Goal: Information Seeking & Learning: Learn about a topic

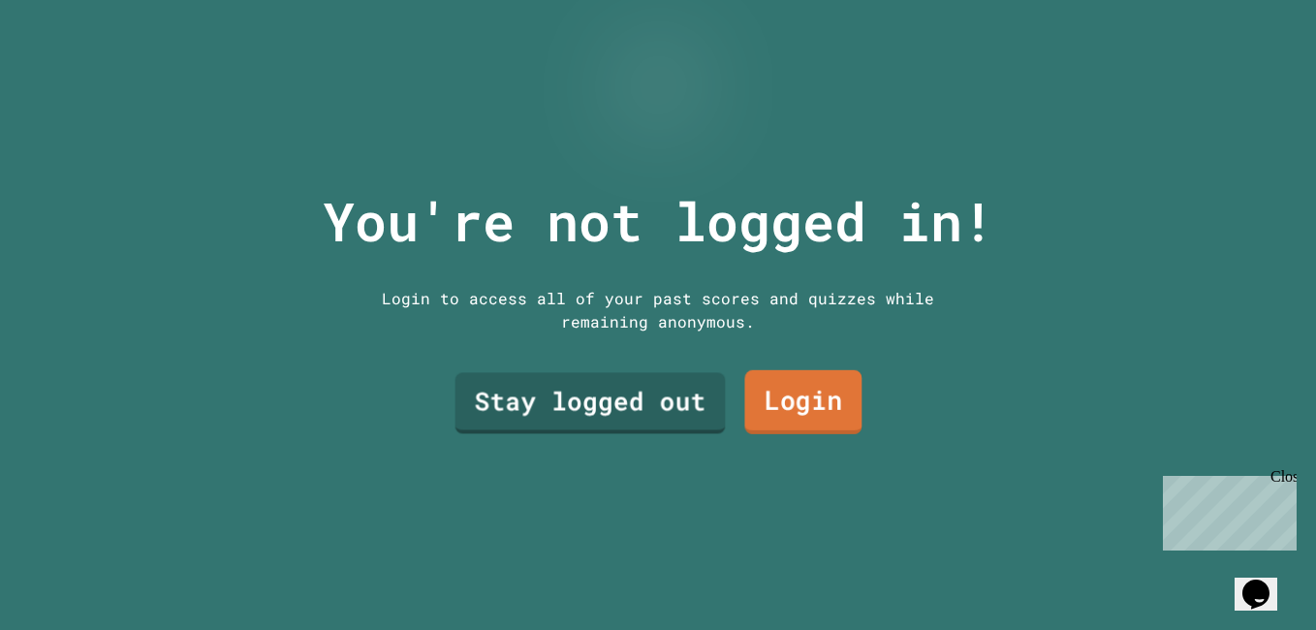
click at [791, 396] on link "Login" at bounding box center [802, 402] width 117 height 64
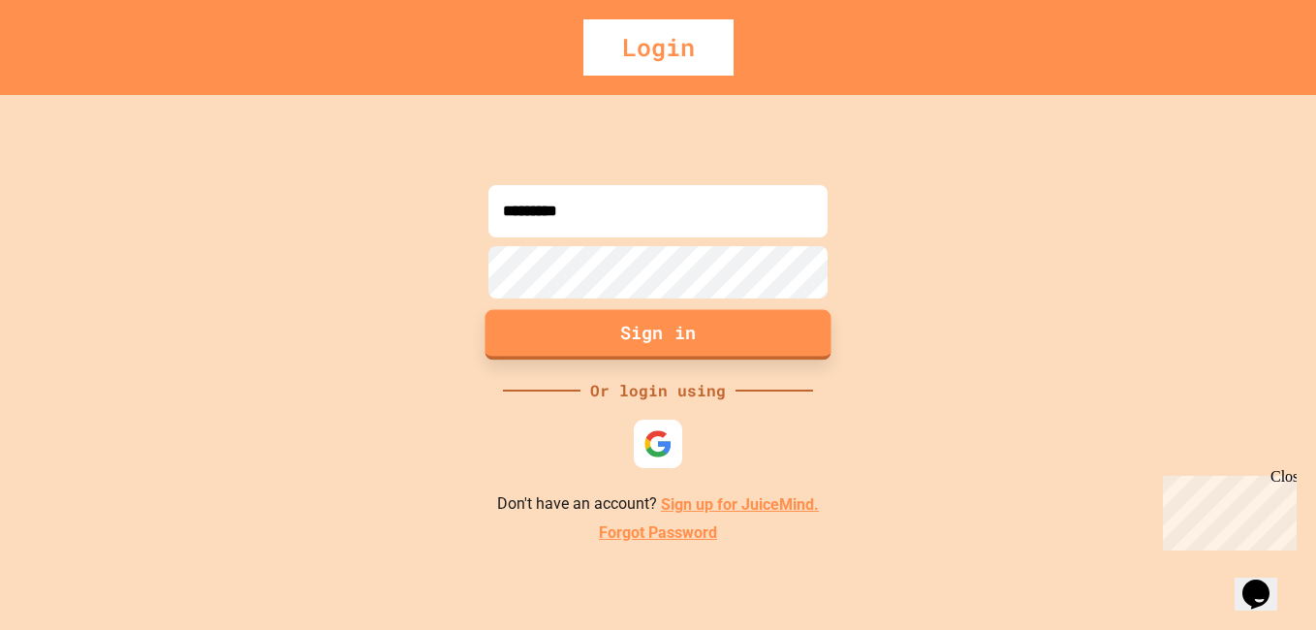
click at [662, 325] on button "Sign in" at bounding box center [658, 335] width 346 height 50
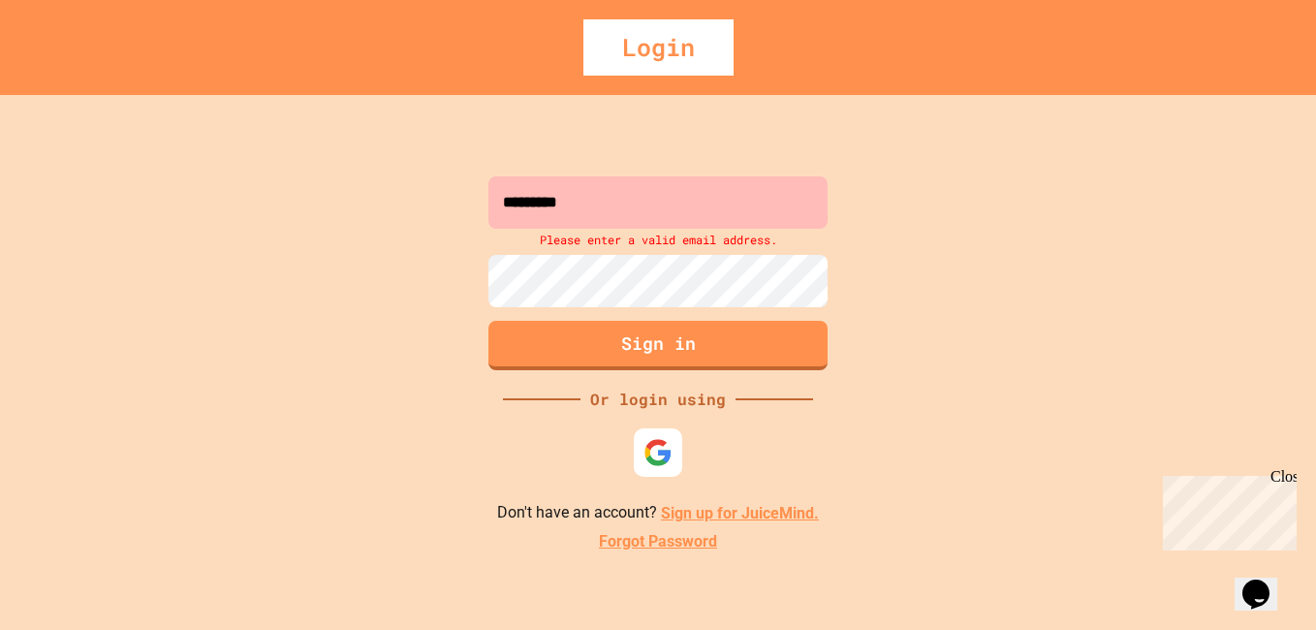
click at [626, 203] on input "*********" at bounding box center [657, 202] width 339 height 52
click at [704, 363] on button "Sign in" at bounding box center [657, 345] width 339 height 49
click at [589, 206] on input "**********" at bounding box center [657, 202] width 339 height 52
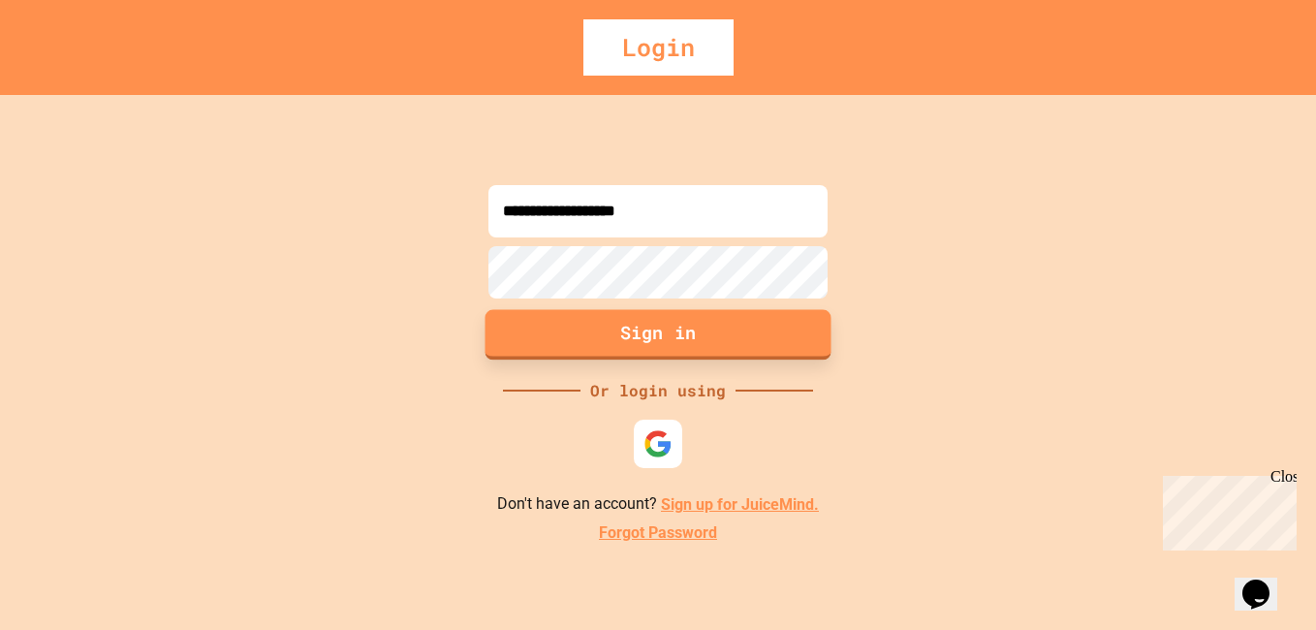
type input "**********"
click at [678, 336] on button "Sign in" at bounding box center [658, 335] width 346 height 50
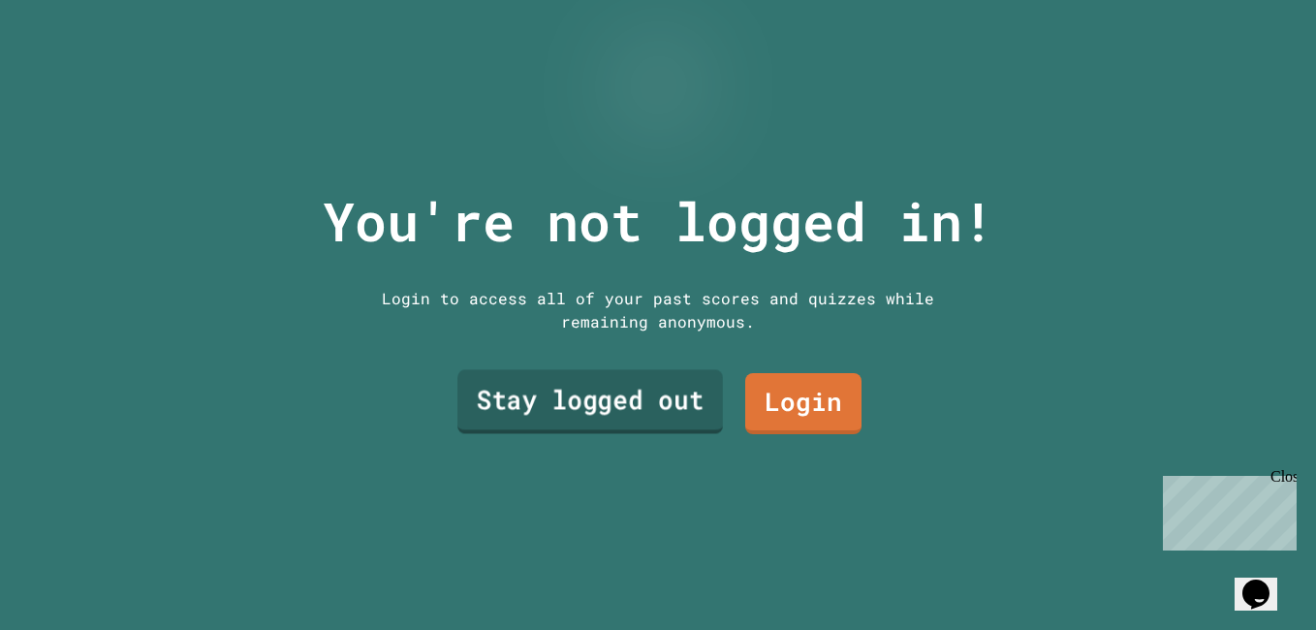
click at [636, 409] on link "Stay logged out" at bounding box center [590, 401] width 266 height 64
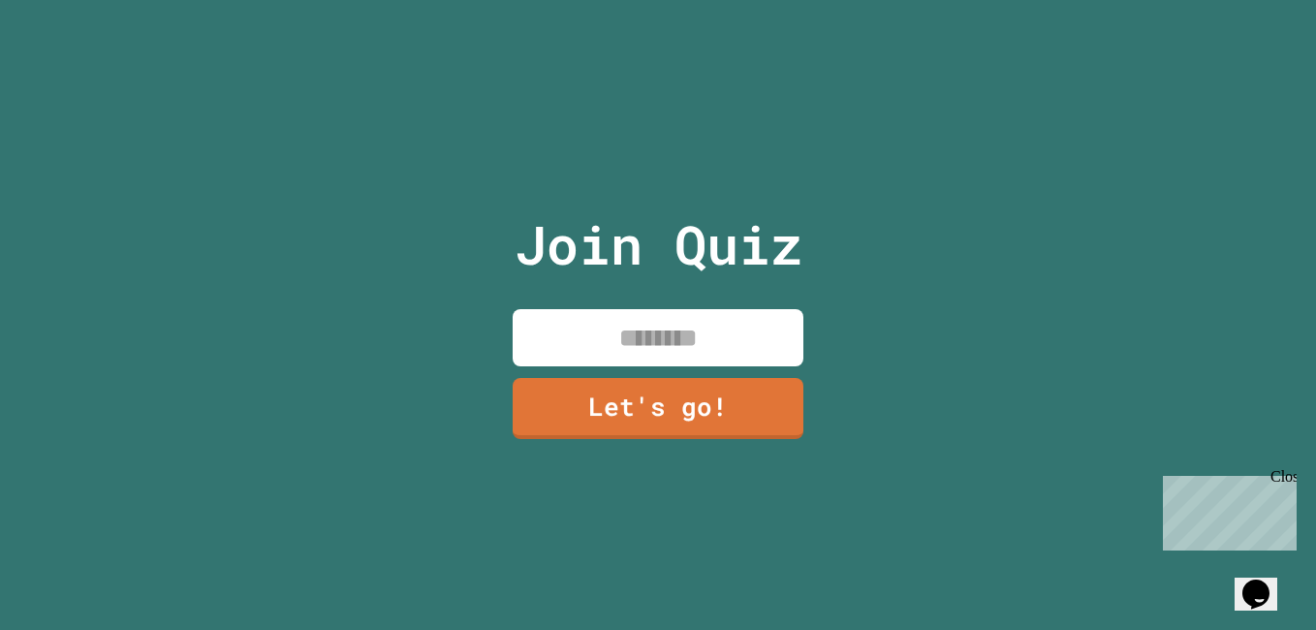
click at [635, 348] on input at bounding box center [658, 337] width 291 height 57
type input "*****"
click at [675, 416] on link "Let's go!" at bounding box center [659, 407] width 286 height 64
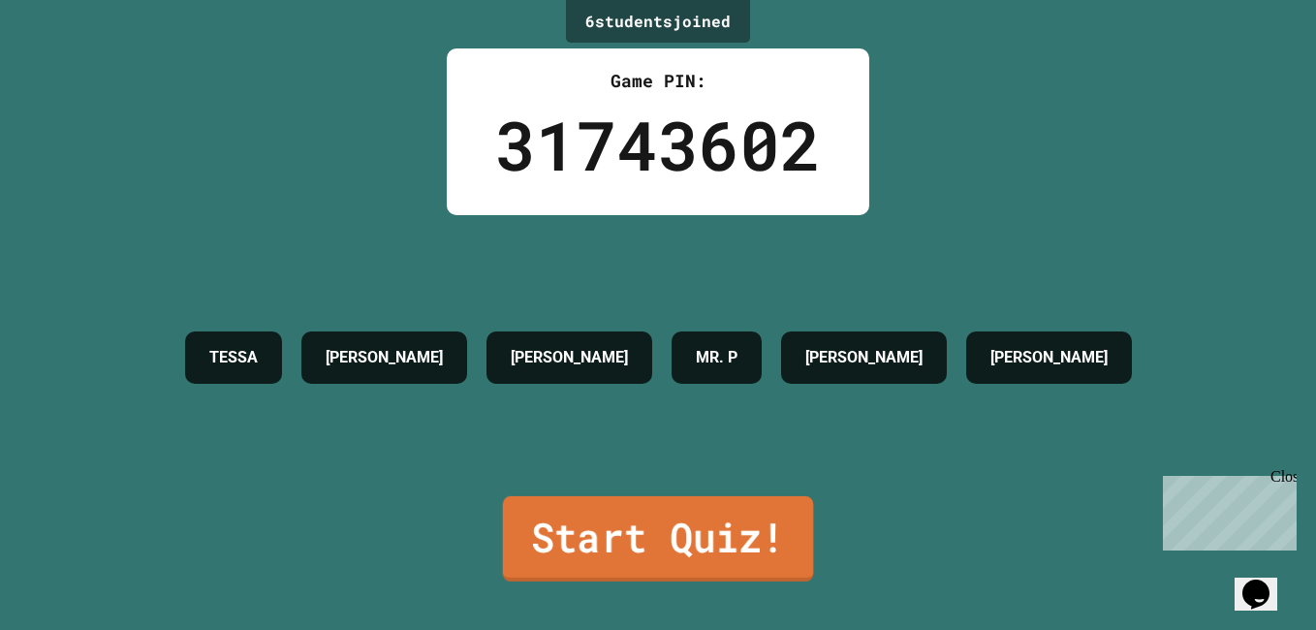
click at [701, 507] on link "Start Quiz!" at bounding box center [658, 538] width 311 height 85
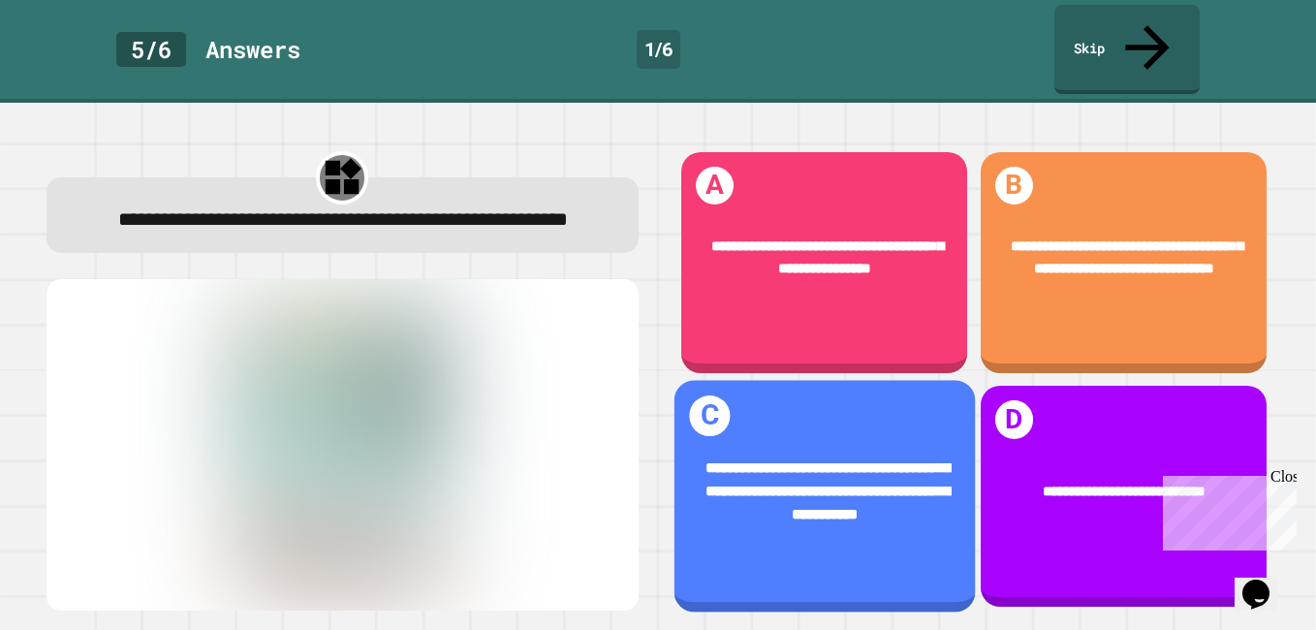
click at [828, 504] on div "**********" at bounding box center [823, 490] width 300 height 129
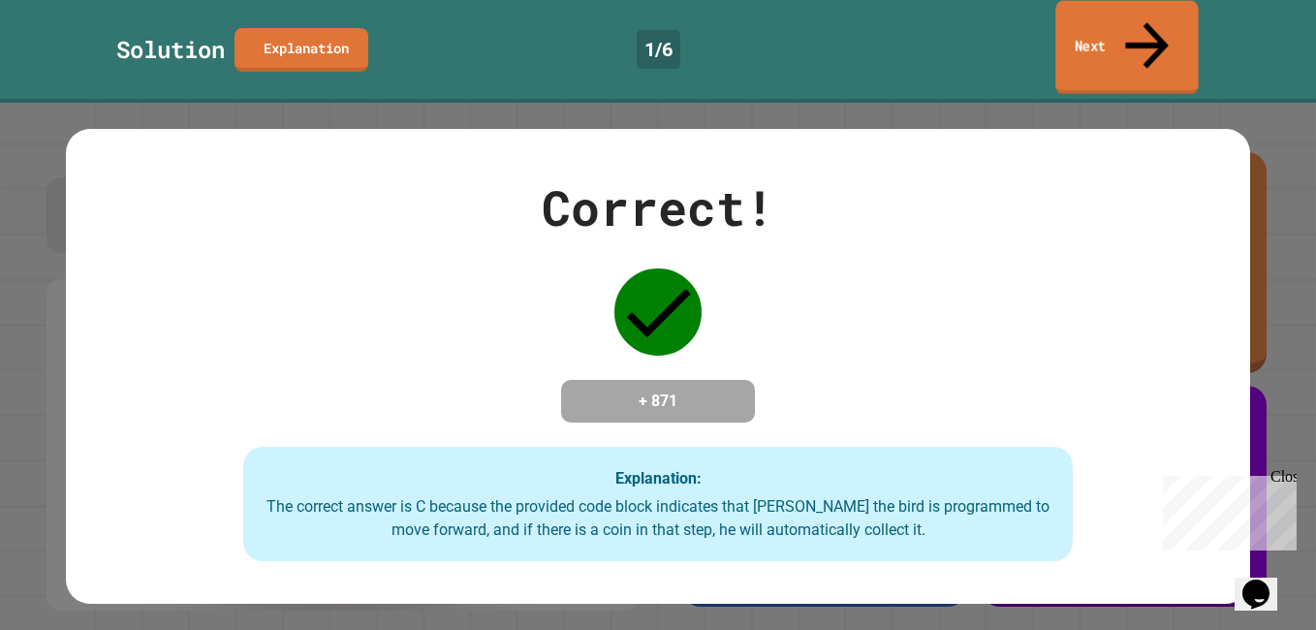
click at [1083, 32] on link "Next" at bounding box center [1126, 48] width 142 height 94
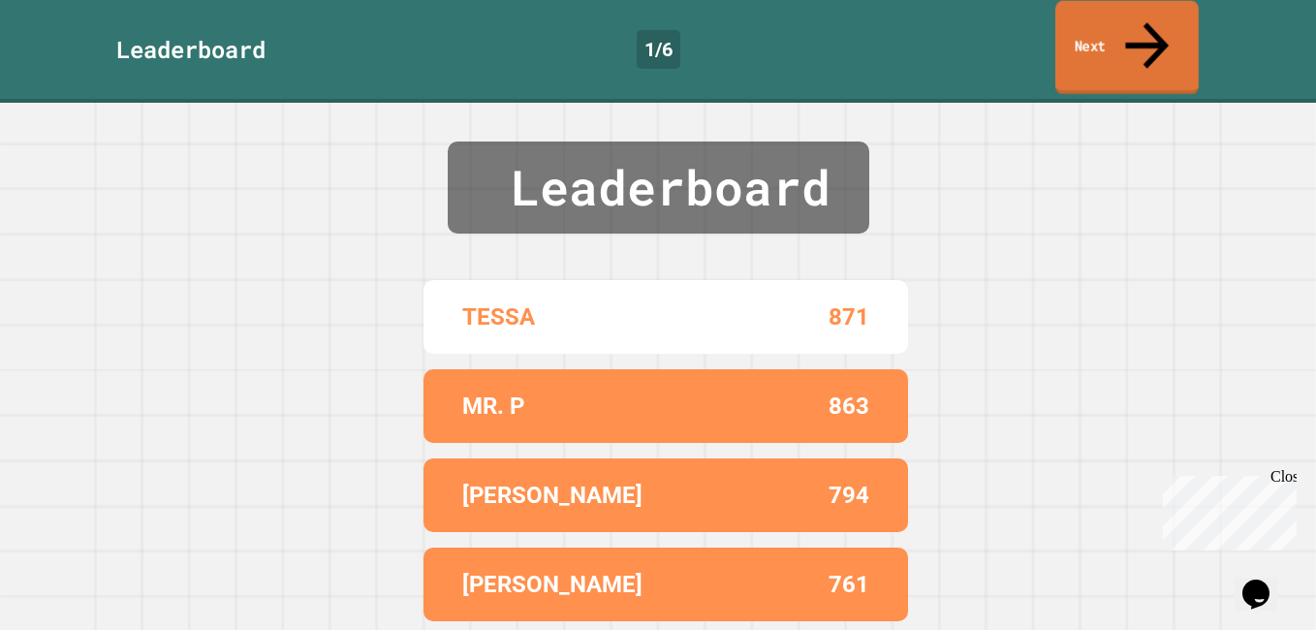
click at [1081, 31] on link "Next" at bounding box center [1126, 48] width 143 height 94
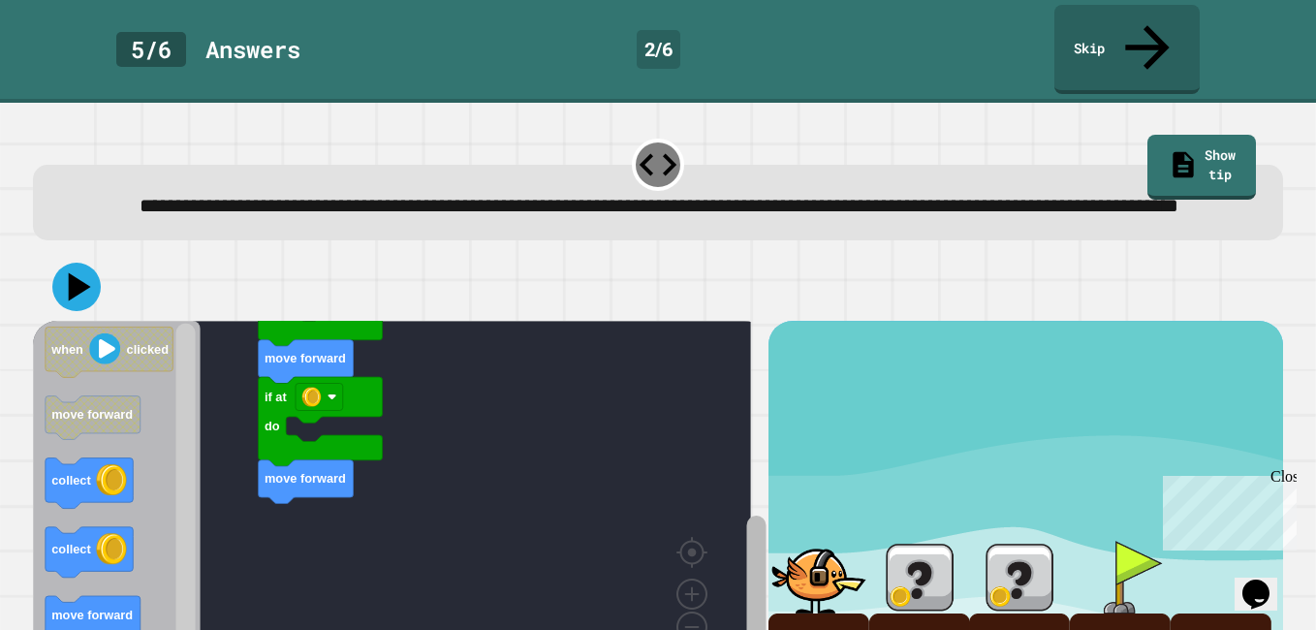
click at [745, 629] on html "**********" at bounding box center [658, 315] width 1316 height 630
click at [186, 553] on rect "Blockly Workspace" at bounding box center [185, 504] width 19 height 360
click at [170, 606] on div "**********" at bounding box center [658, 379] width 1264 height 501
click at [83, 270] on icon at bounding box center [76, 287] width 58 height 58
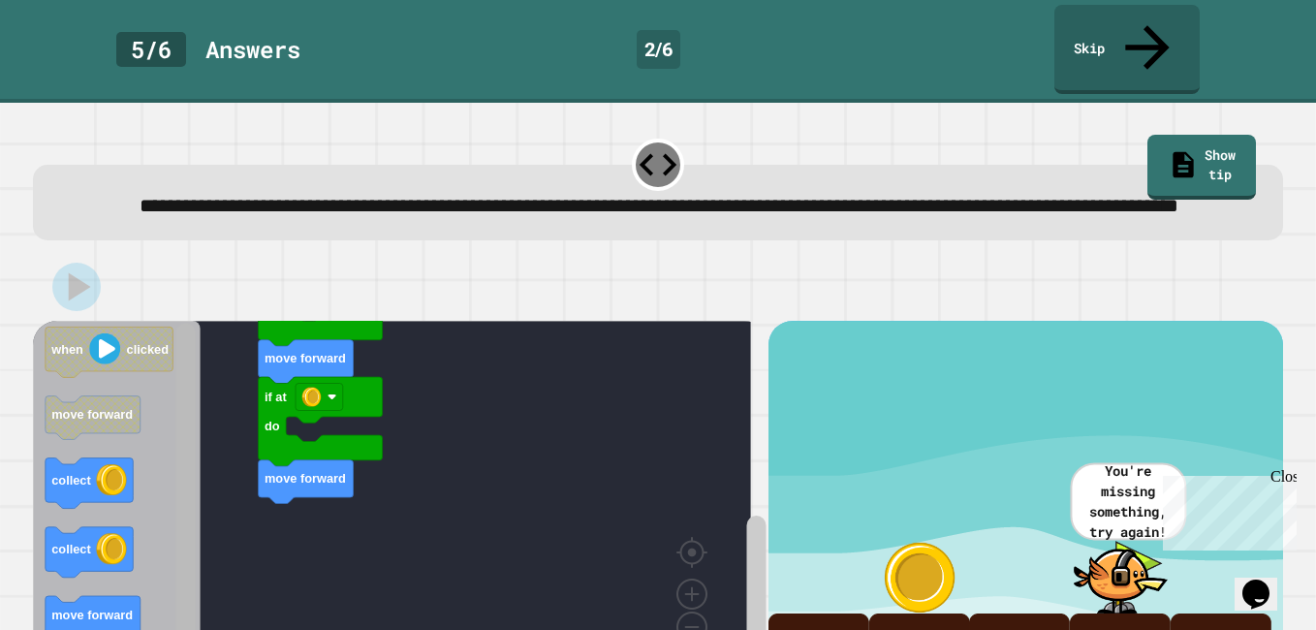
click at [210, 629] on html "**********" at bounding box center [658, 315] width 1316 height 630
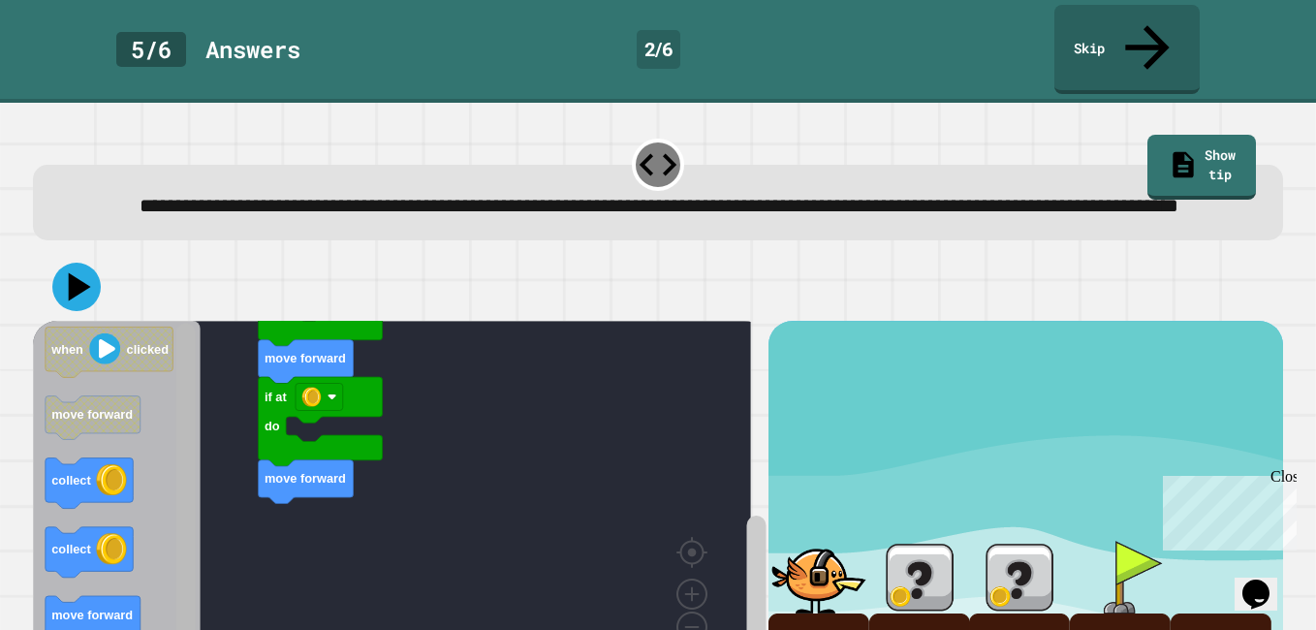
click at [182, 583] on rect "Blockly Workspace" at bounding box center [185, 504] width 19 height 360
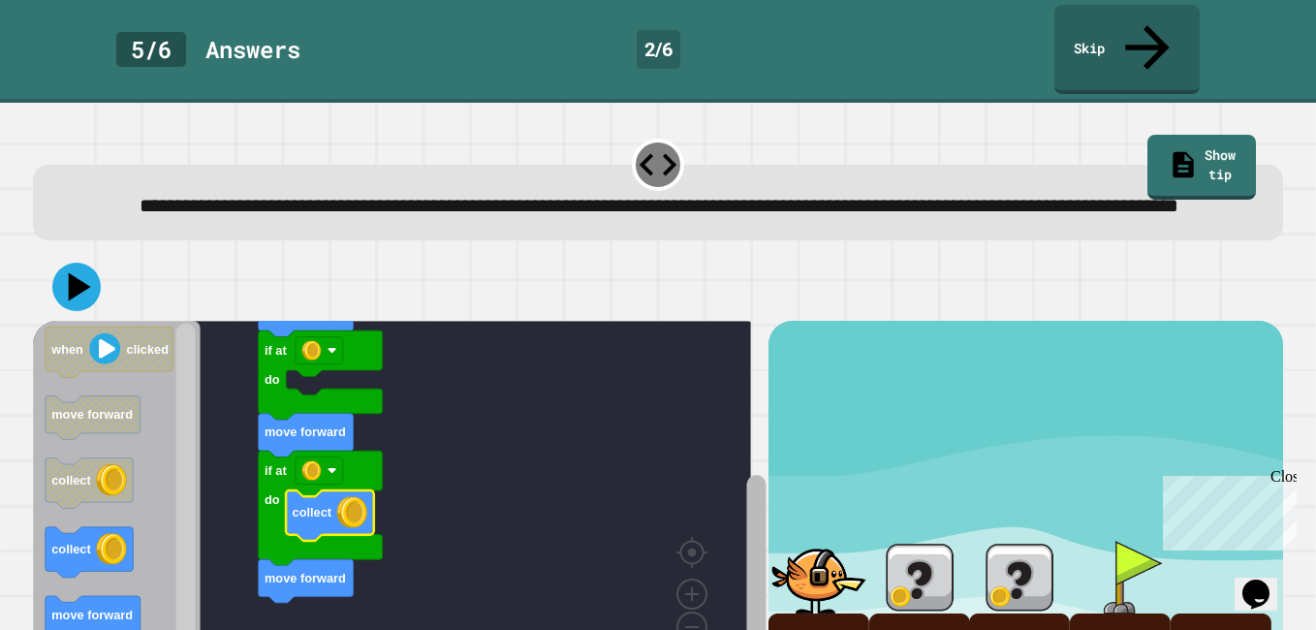
click at [746, 492] on rect "Blockly Workspace" at bounding box center [755, 561] width 19 height 172
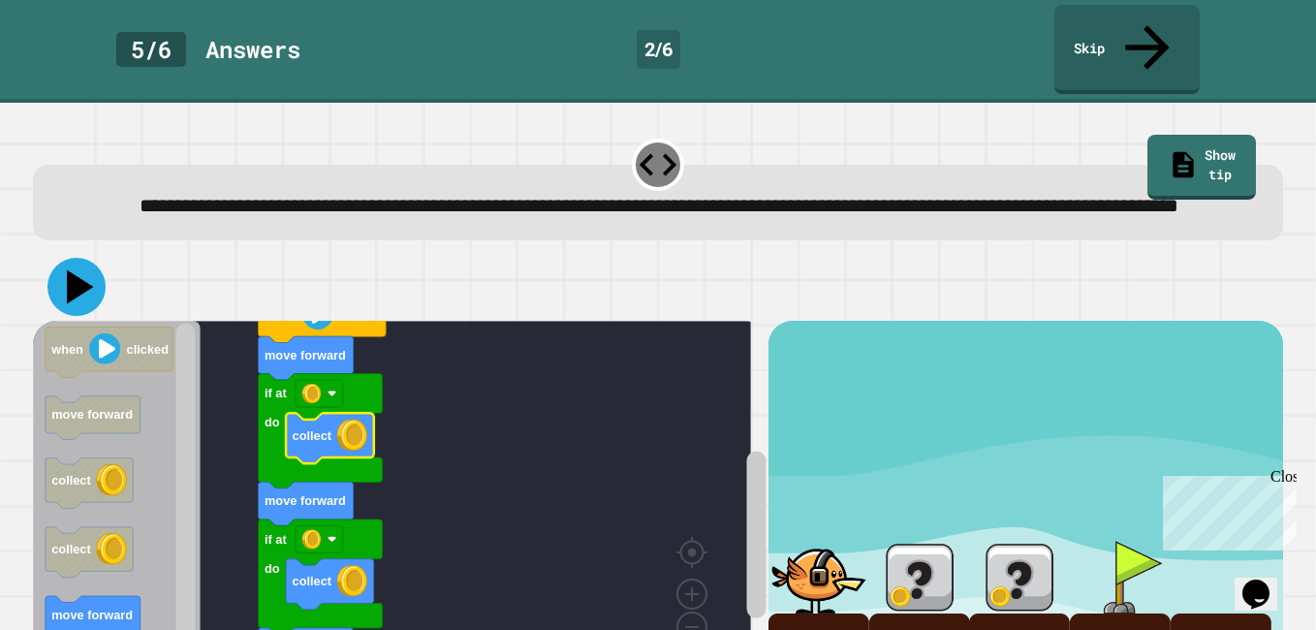
click at [77, 272] on icon at bounding box center [80, 287] width 27 height 34
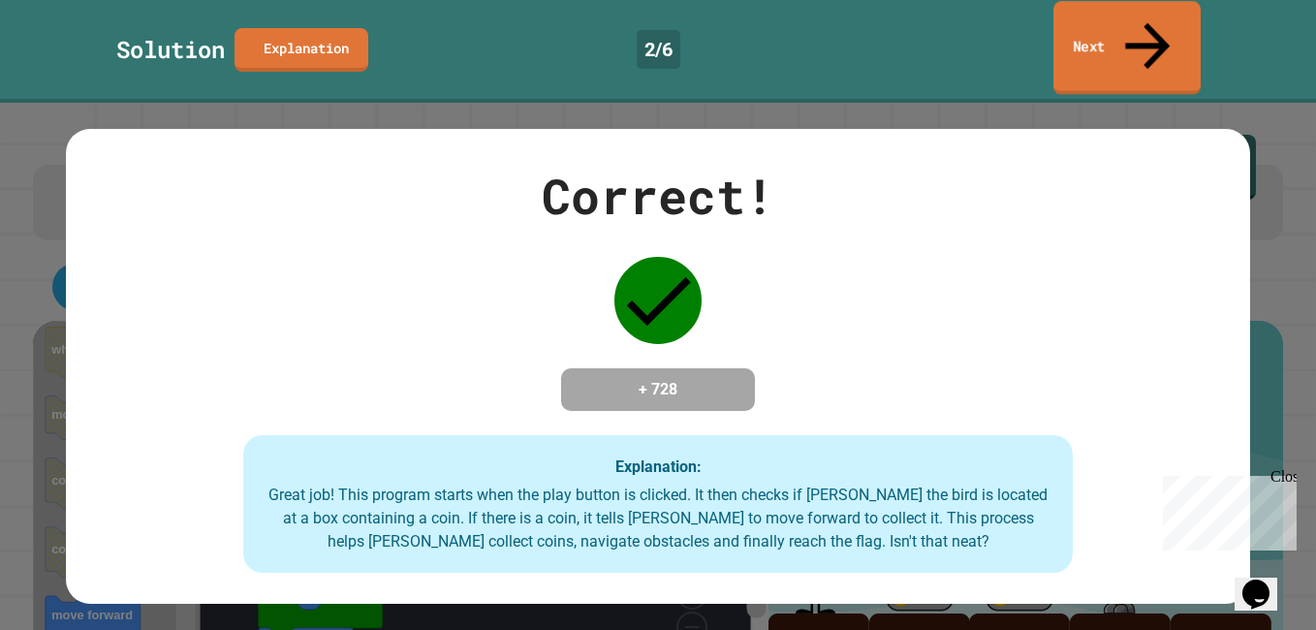
click at [1116, 26] on link "Next" at bounding box center [1126, 48] width 147 height 94
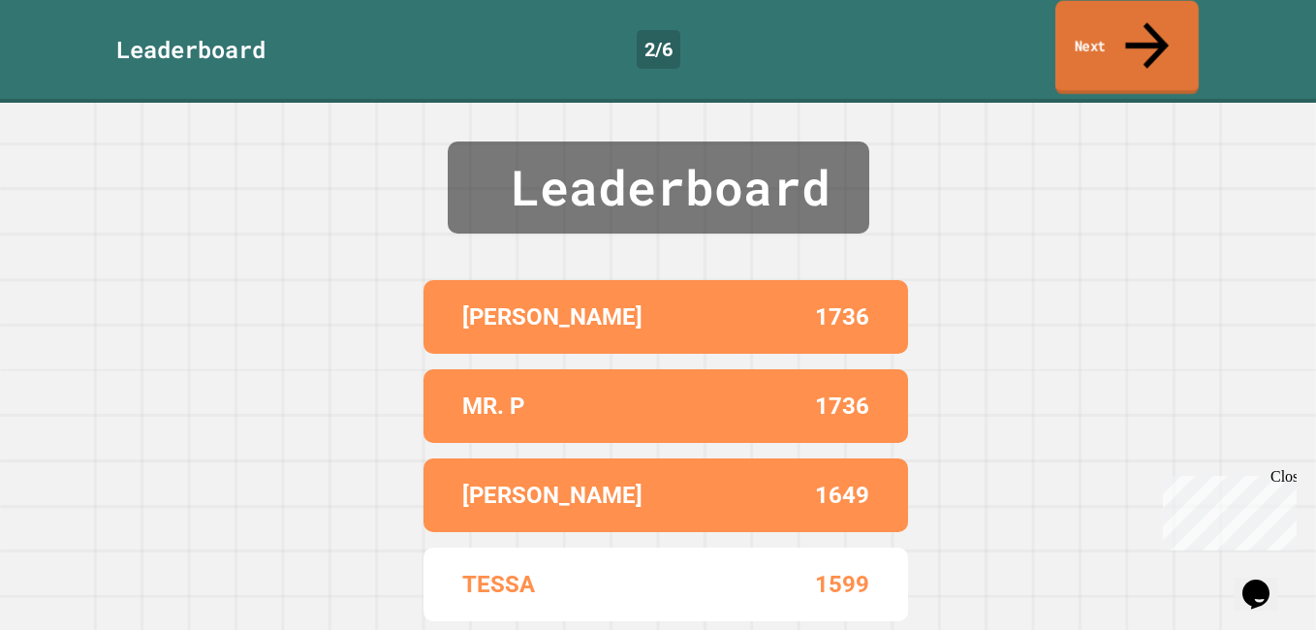
click at [1114, 37] on link "Next" at bounding box center [1126, 48] width 143 height 94
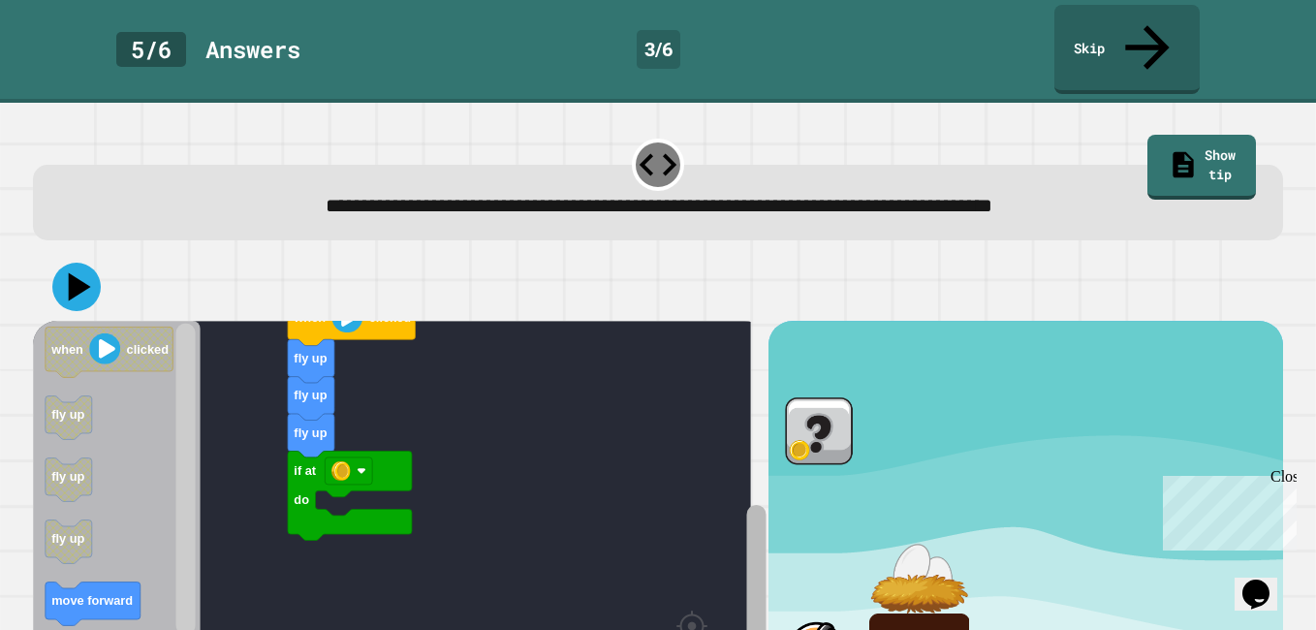
click at [746, 564] on rect "Blockly Workspace" at bounding box center [755, 638] width 19 height 266
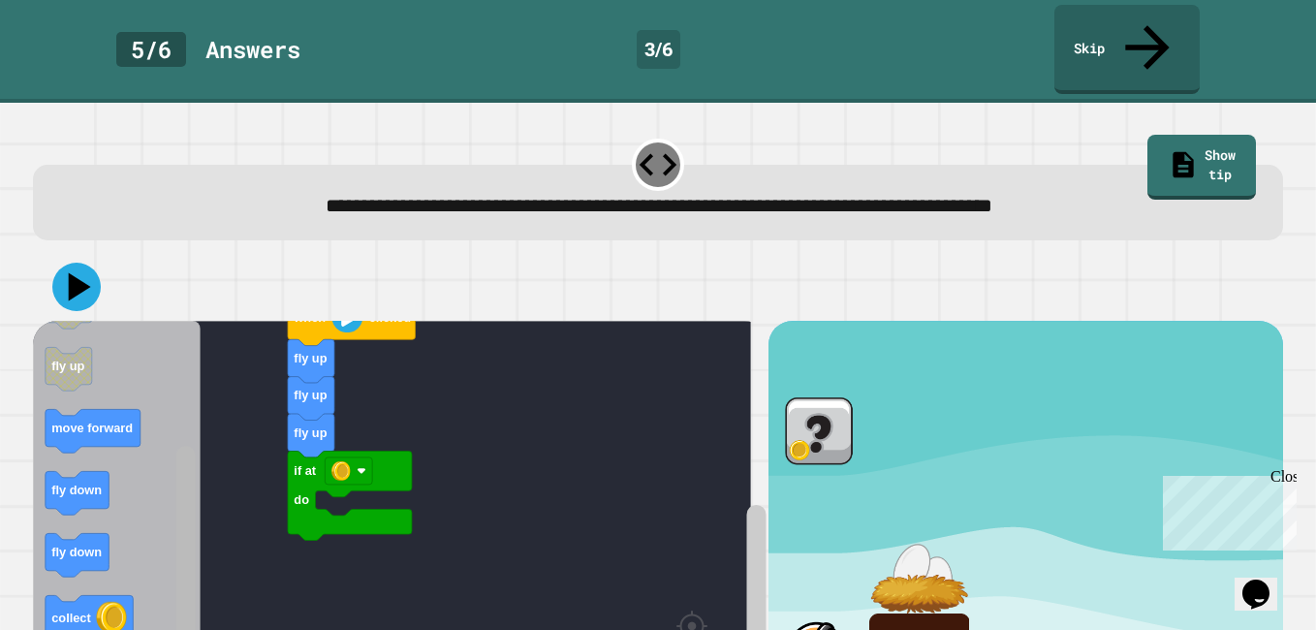
click at [179, 629] on html "**********" at bounding box center [658, 315] width 1316 height 630
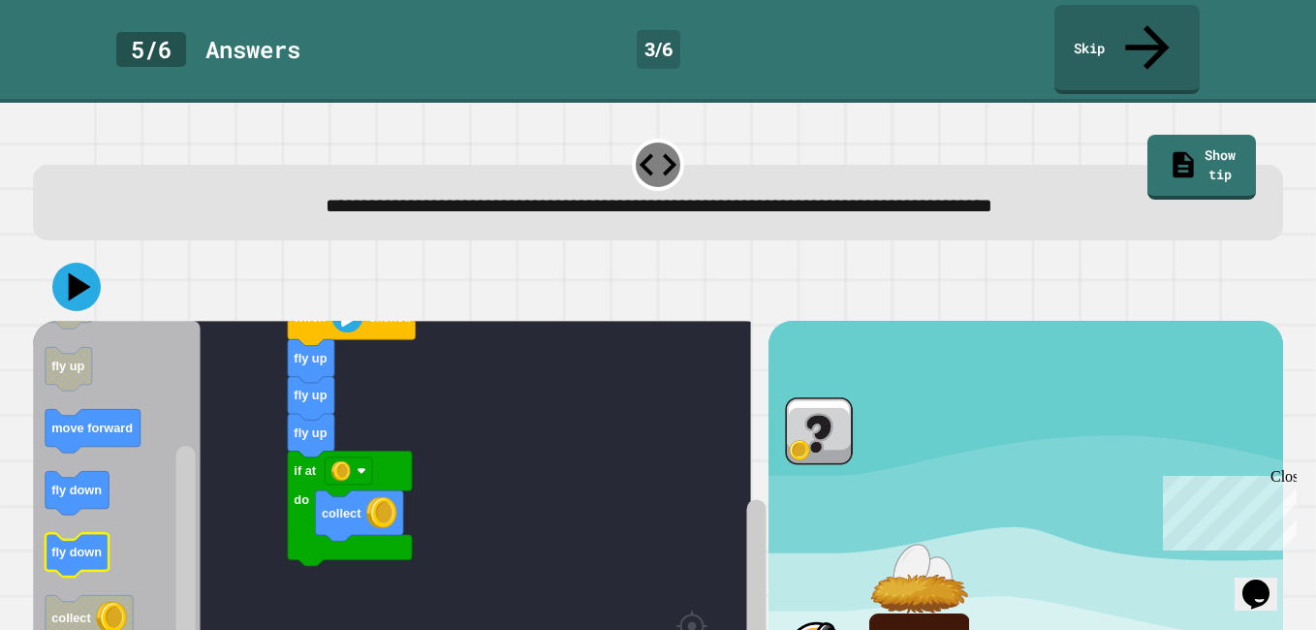
click at [74, 545] on text "fly down" at bounding box center [76, 552] width 50 height 15
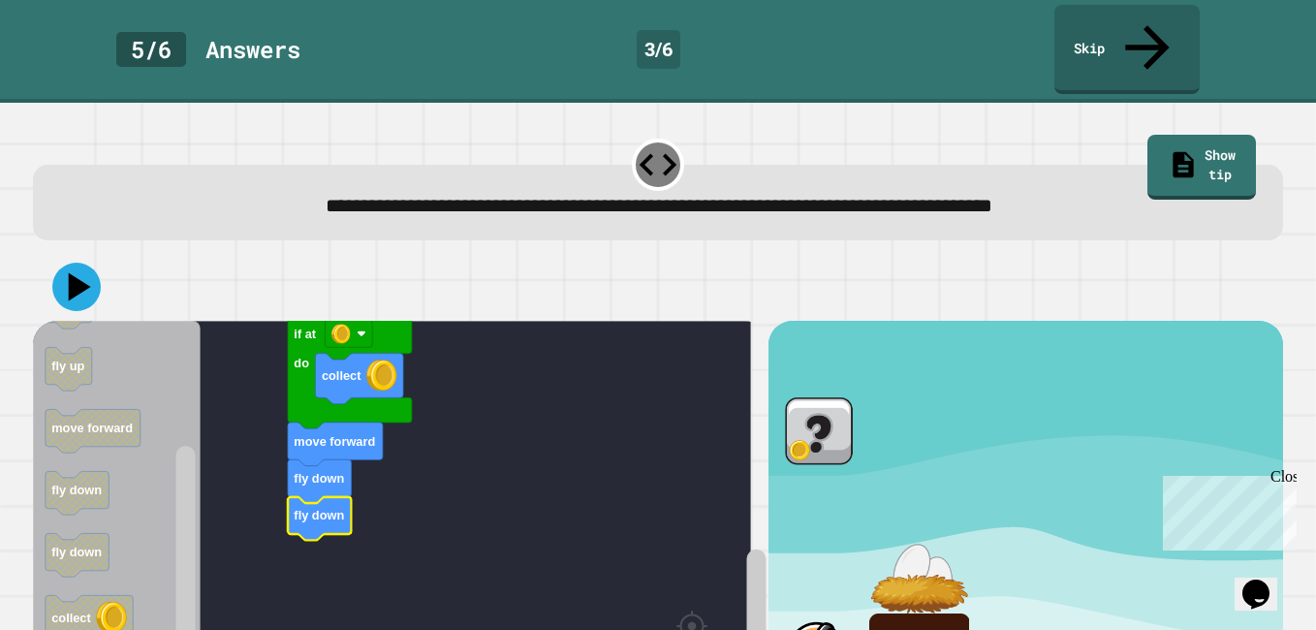
click at [69, 263] on icon at bounding box center [76, 287] width 48 height 48
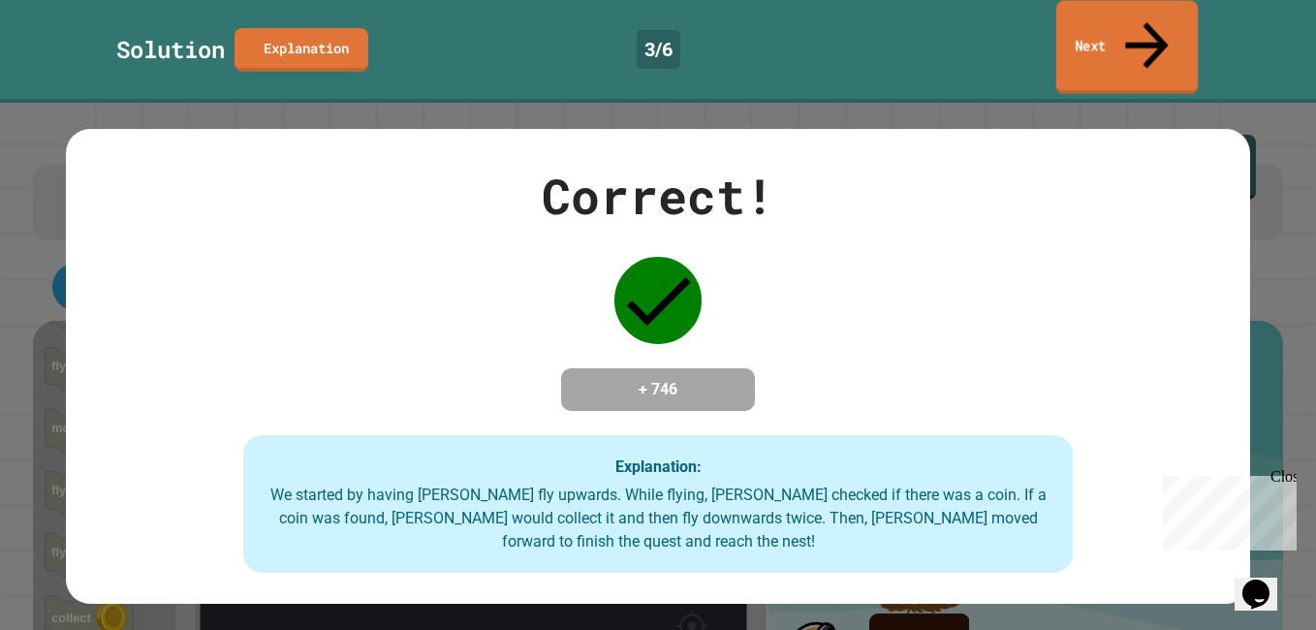
click at [1147, 25] on icon at bounding box center [1146, 45] width 64 height 69
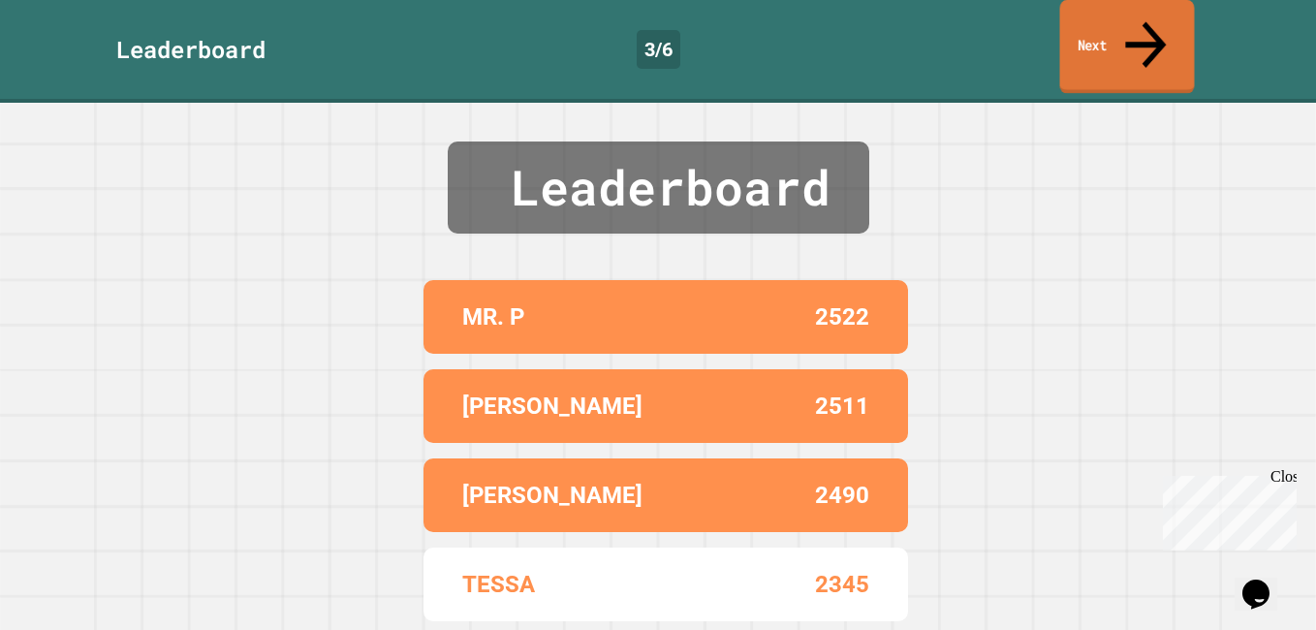
click at [1098, 22] on link "Next" at bounding box center [1127, 47] width 135 height 94
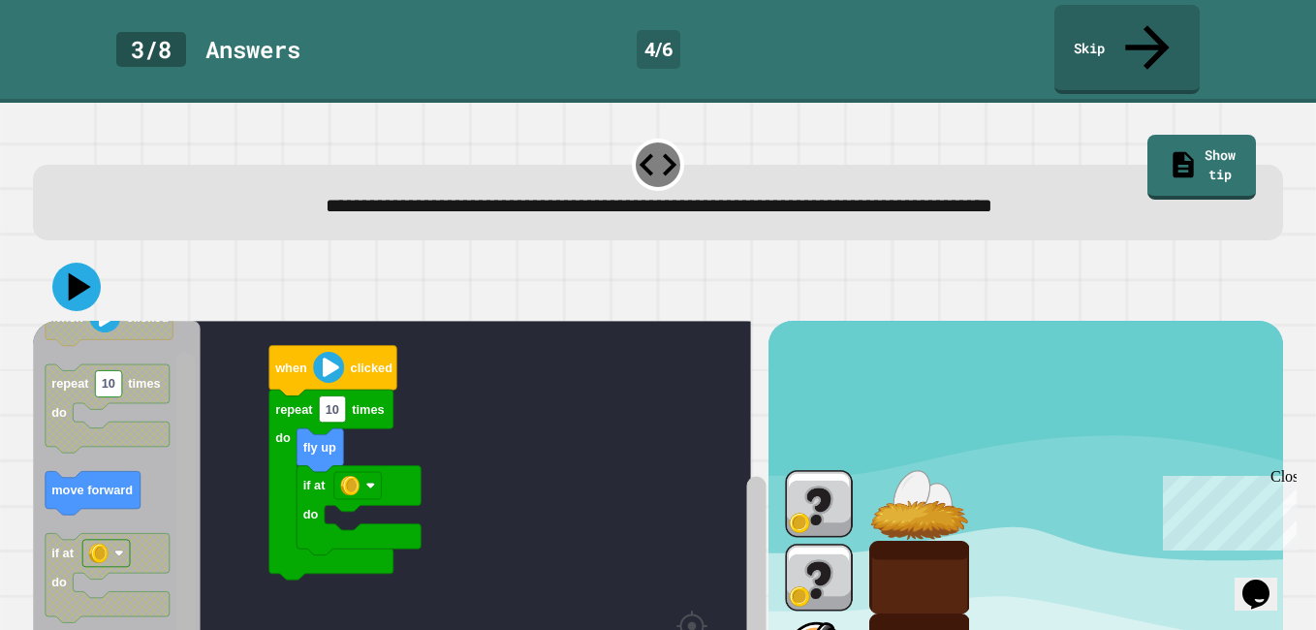
click at [172, 629] on html "**********" at bounding box center [658, 315] width 1316 height 630
click at [182, 589] on rect "Blockly Workspace" at bounding box center [185, 555] width 19 height 405
click at [203, 534] on div "if at do fly up repeat 10 times do when clicked when clicked repeat 10 times do…" at bounding box center [400, 545] width 735 height 449
click at [203, 336] on div "if at do fly up repeat 10 times do when clicked when clicked repeat 10 times do…" at bounding box center [400, 545] width 735 height 449
click at [174, 331] on rect "Blockly Workspace" at bounding box center [185, 541] width 24 height 434
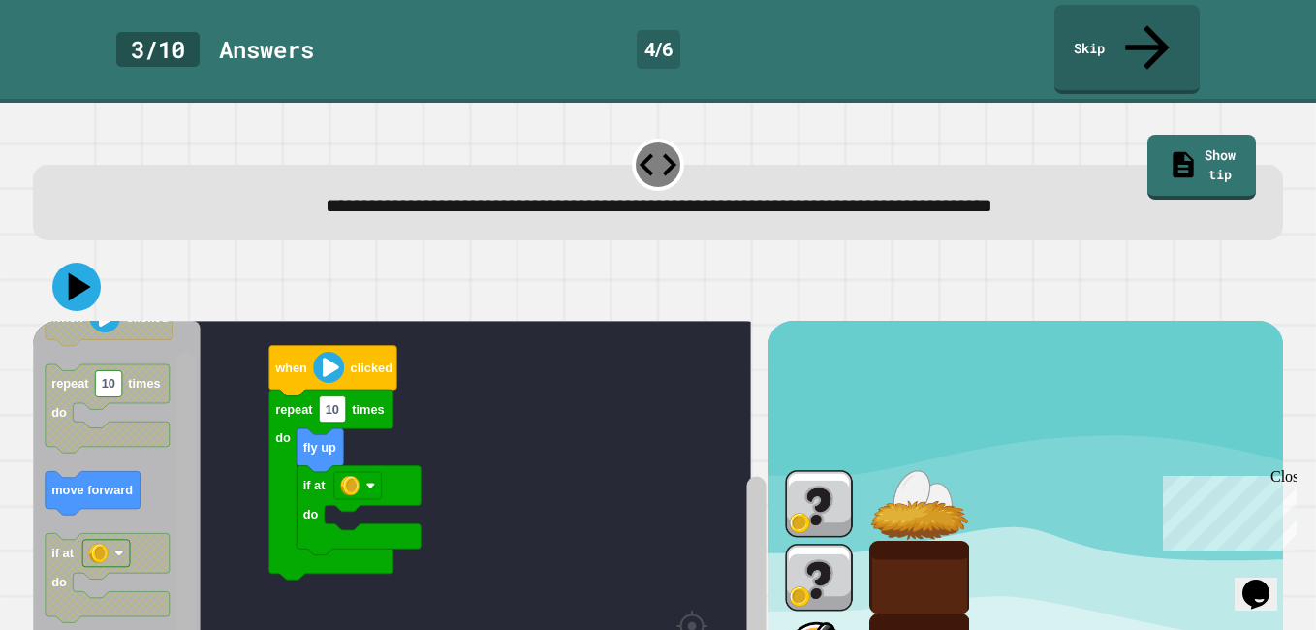
click at [175, 540] on g "Blockly Workspace" at bounding box center [185, 541] width 24 height 434
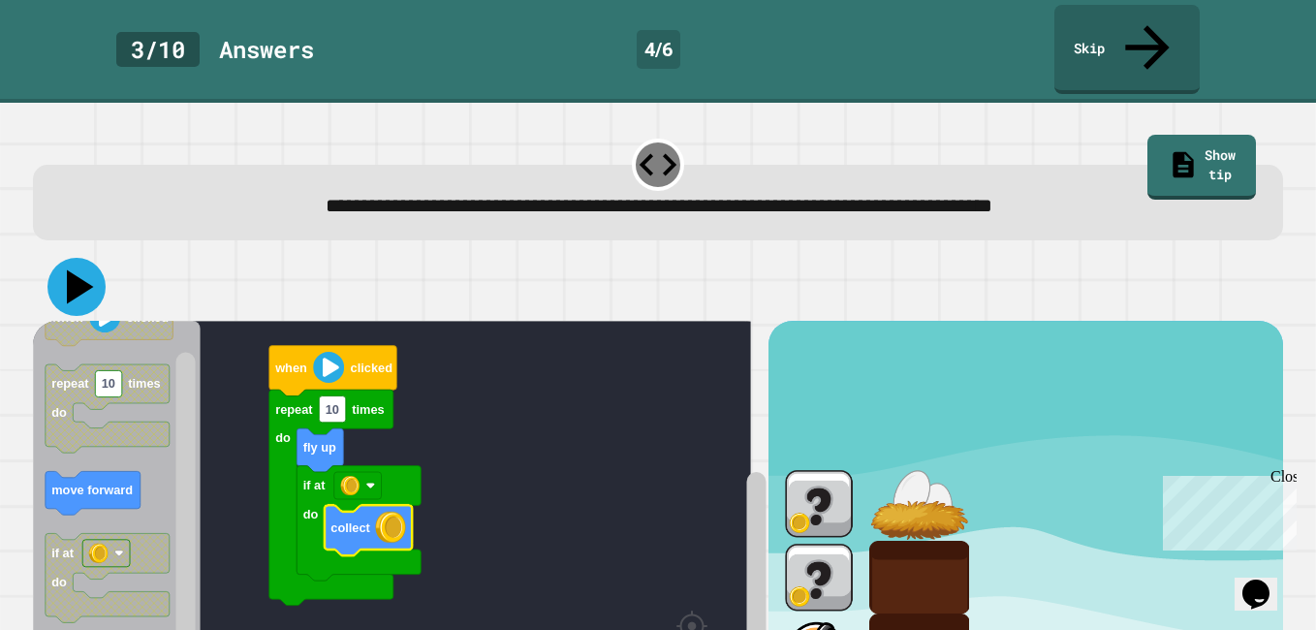
click at [77, 258] on icon at bounding box center [76, 287] width 58 height 58
click at [176, 435] on rect "Blockly Workspace" at bounding box center [185, 555] width 19 height 405
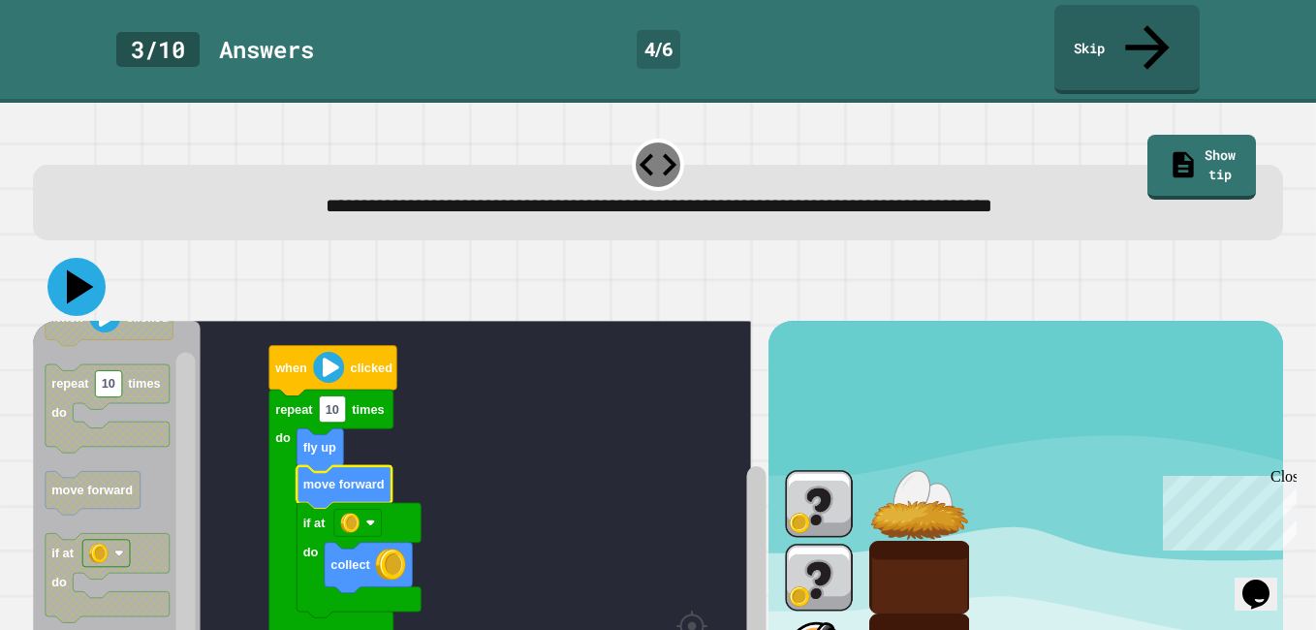
click at [75, 258] on icon at bounding box center [76, 287] width 58 height 58
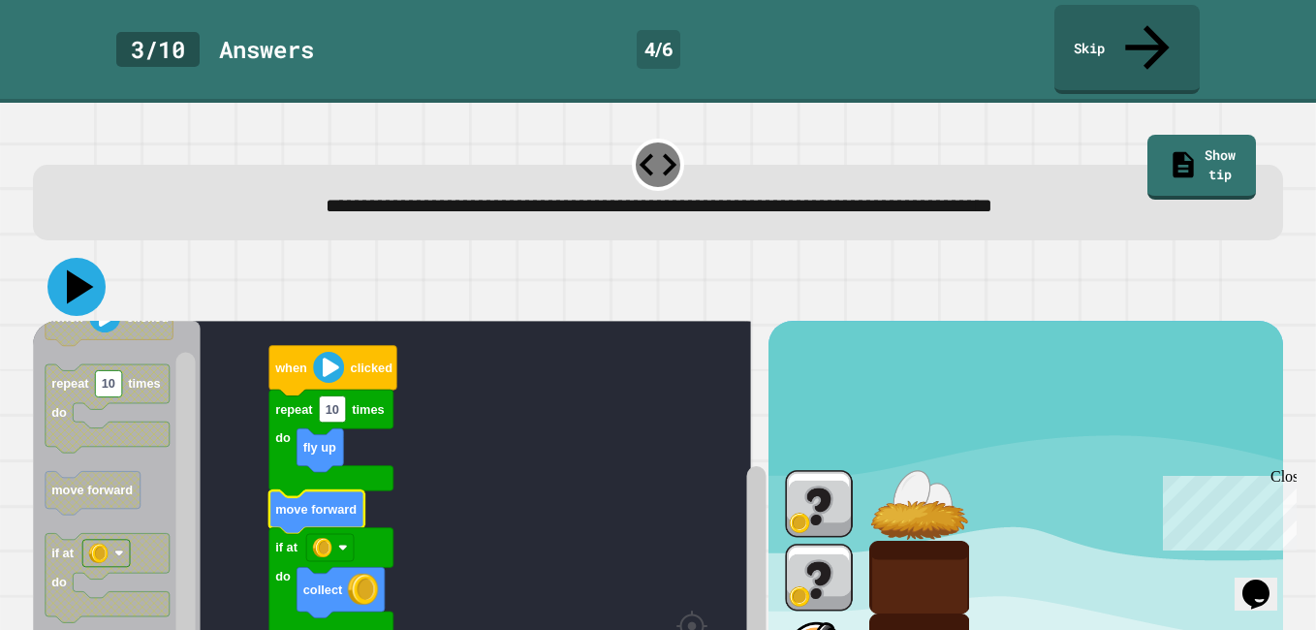
click at [78, 270] on icon at bounding box center [80, 287] width 27 height 34
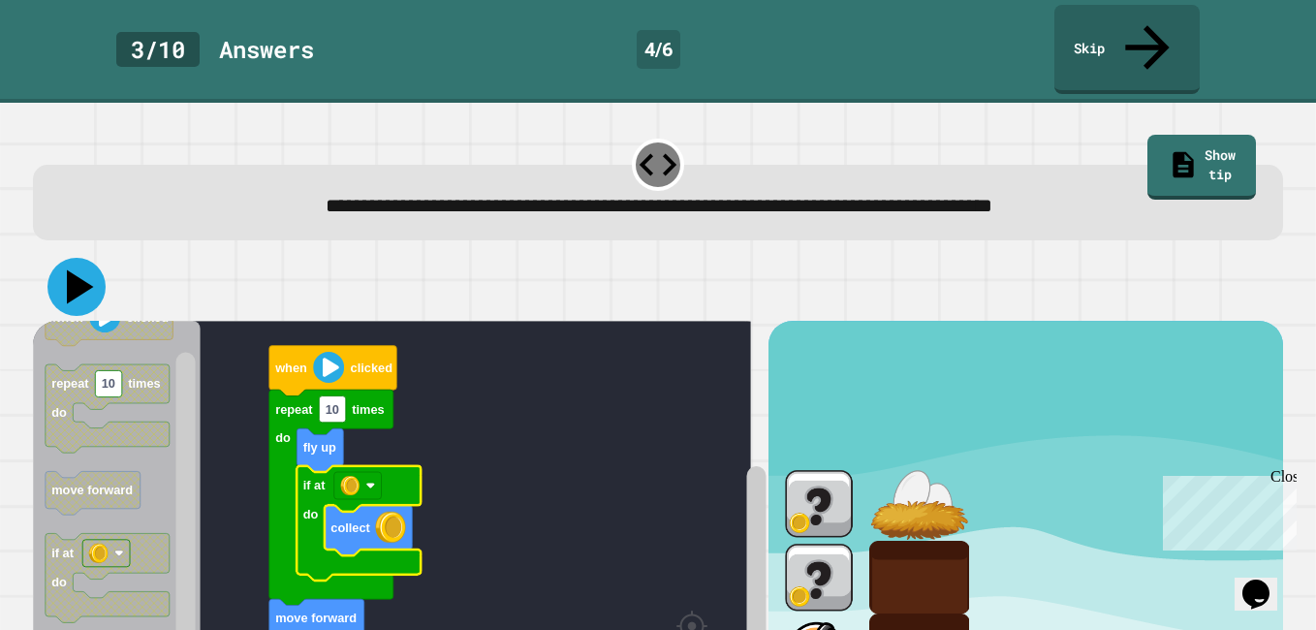
click at [77, 270] on icon at bounding box center [80, 287] width 27 height 34
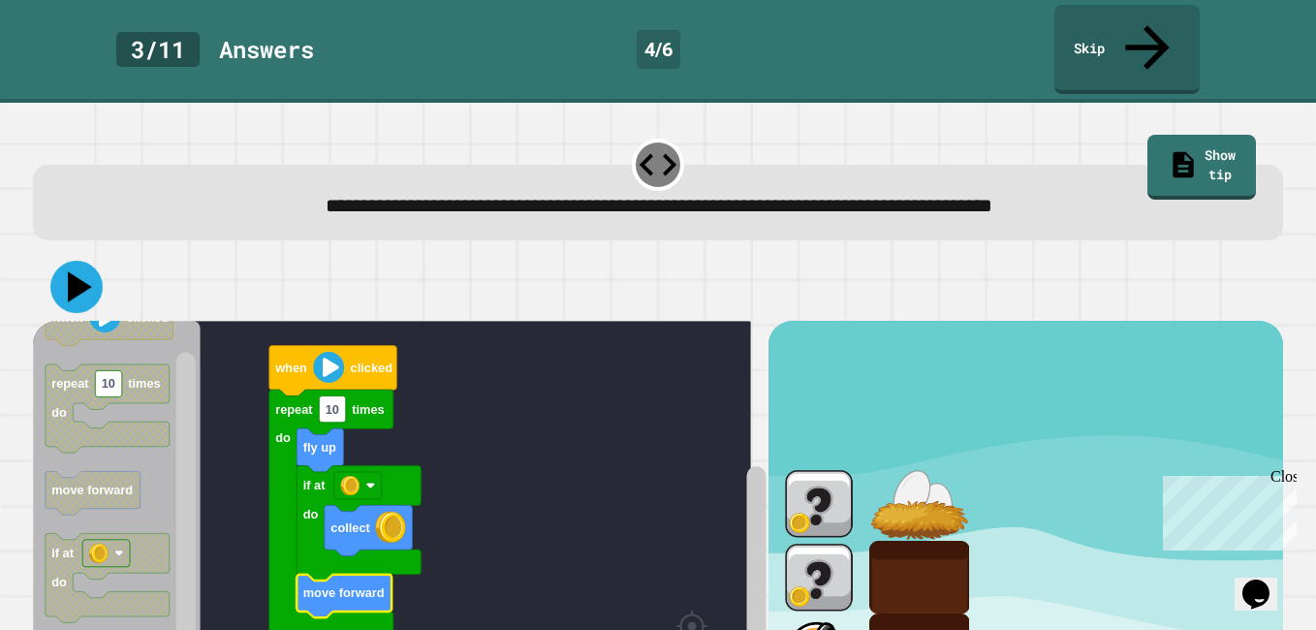
click at [71, 271] on icon at bounding box center [80, 286] width 24 height 30
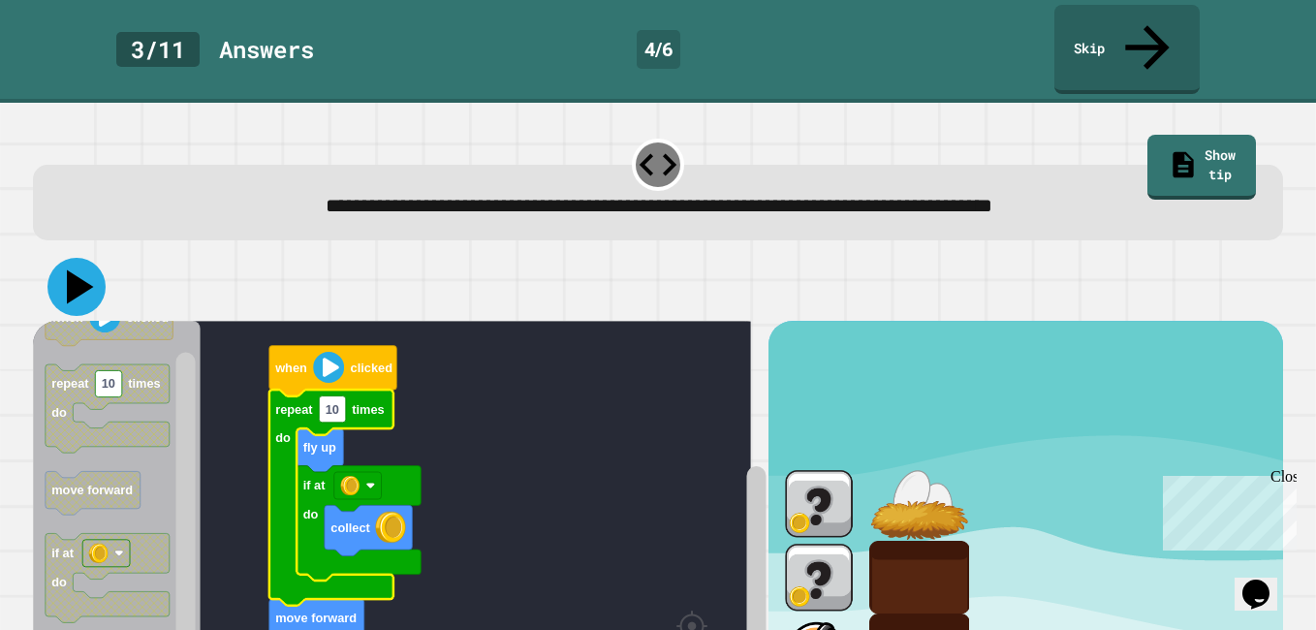
click at [88, 270] on icon at bounding box center [80, 287] width 27 height 34
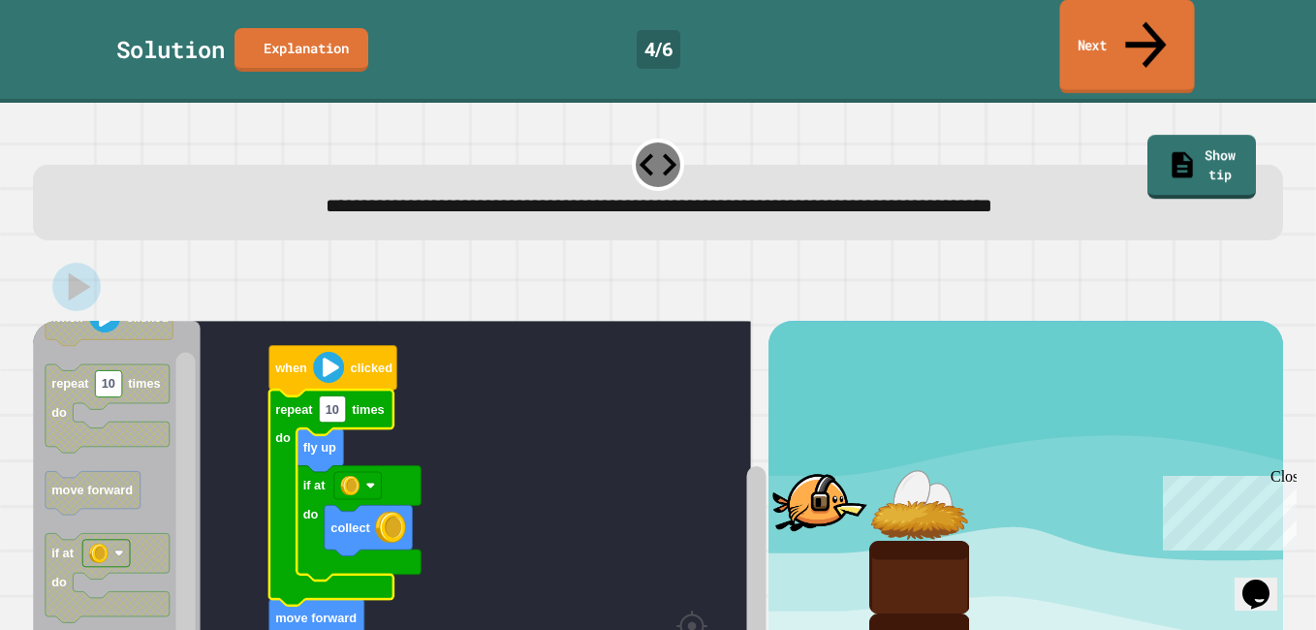
click at [1117, 20] on link "Next" at bounding box center [1126, 47] width 135 height 94
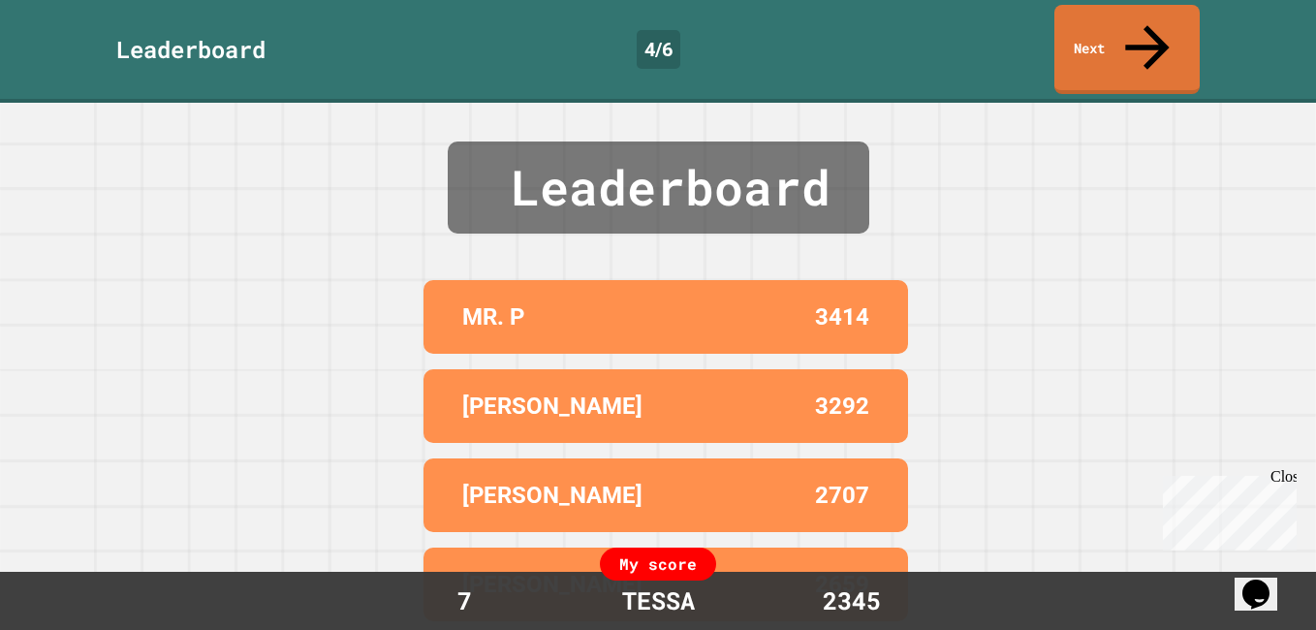
scroll to position [57, 0]
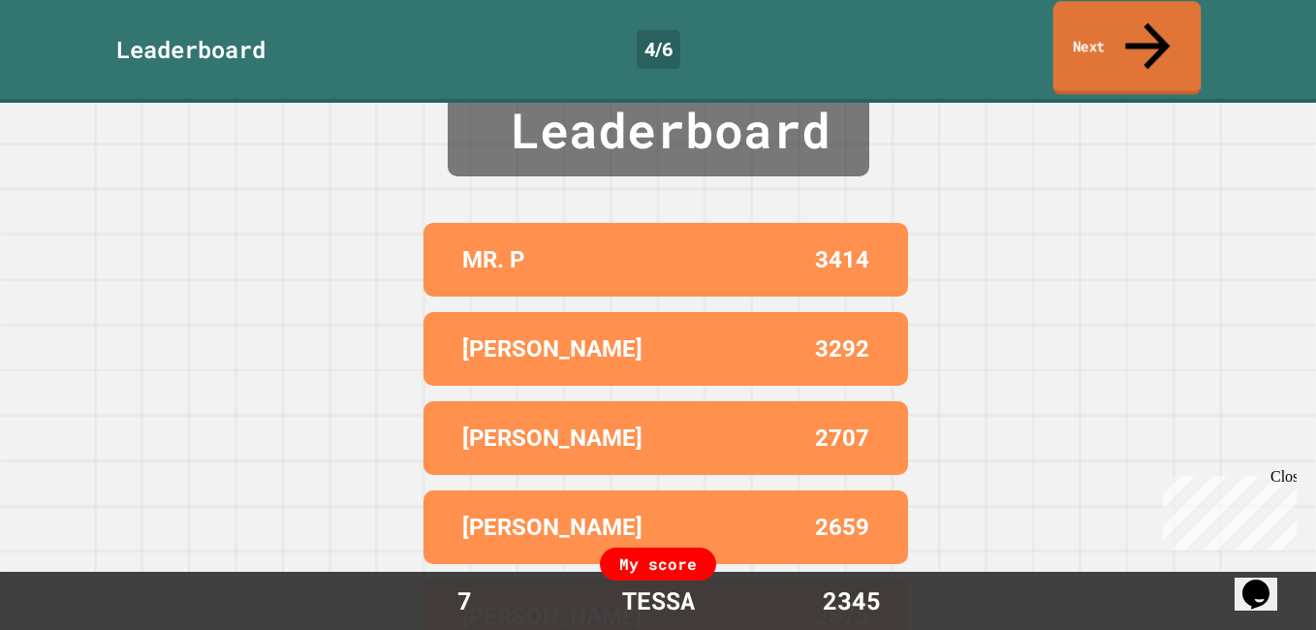
click at [1126, 29] on link "Next" at bounding box center [1127, 48] width 148 height 94
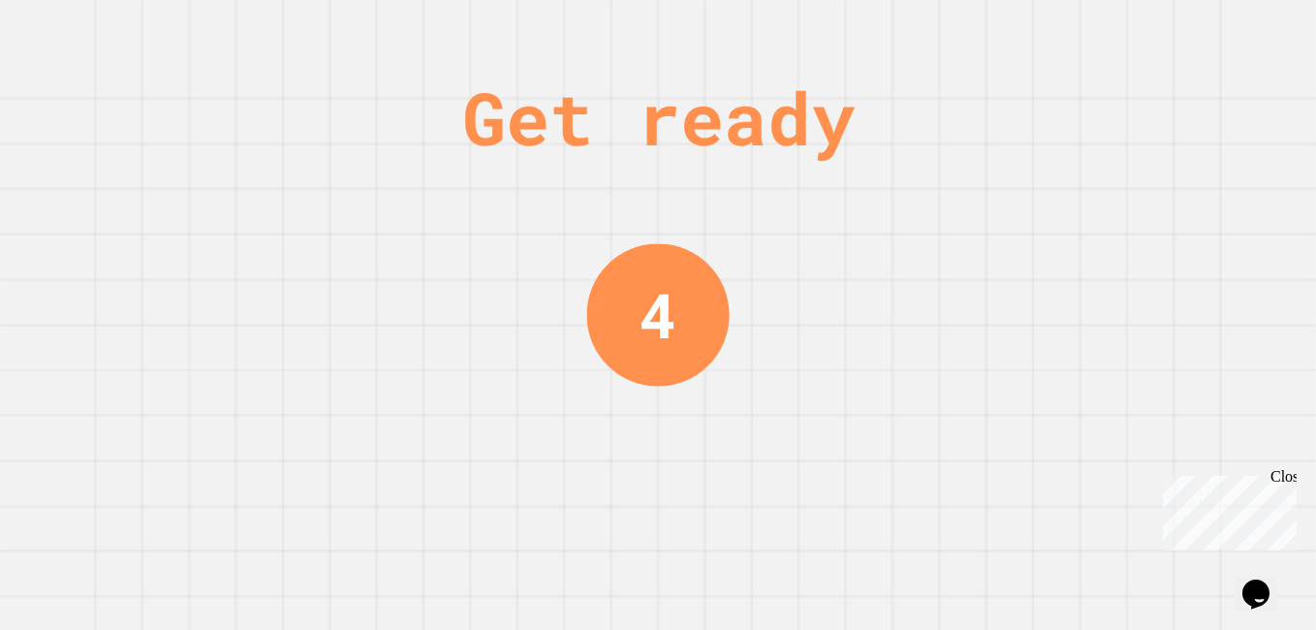
scroll to position [0, 0]
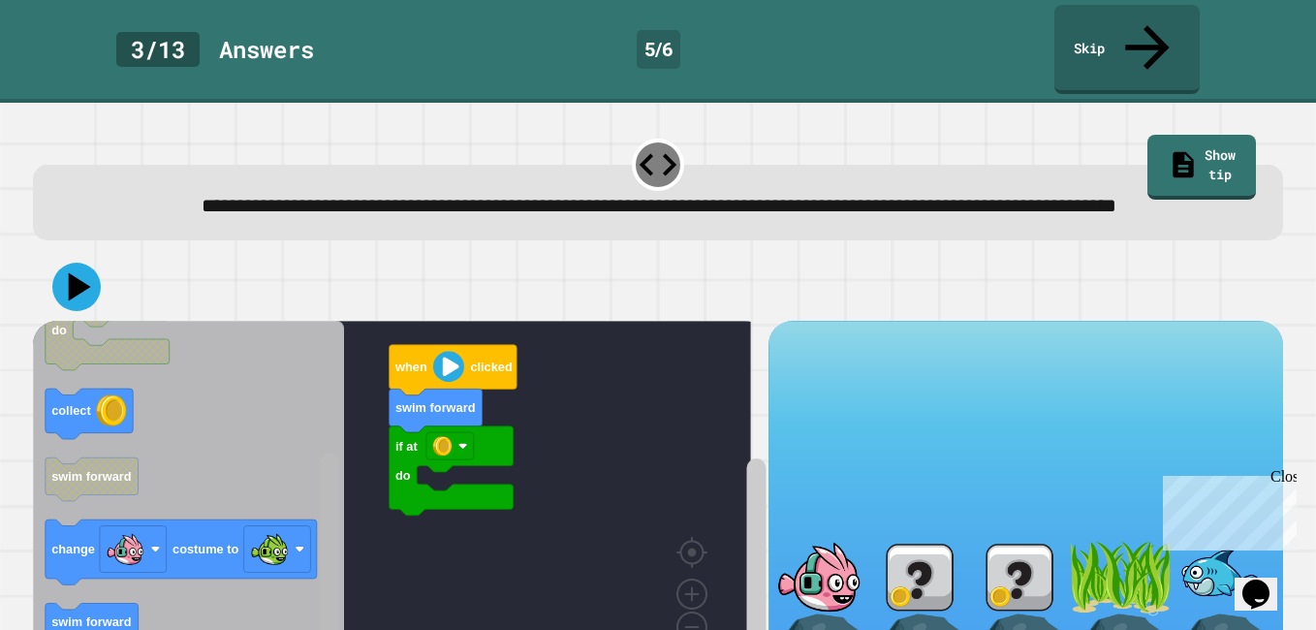
click at [306, 629] on html "**********" at bounding box center [658, 315] width 1316 height 630
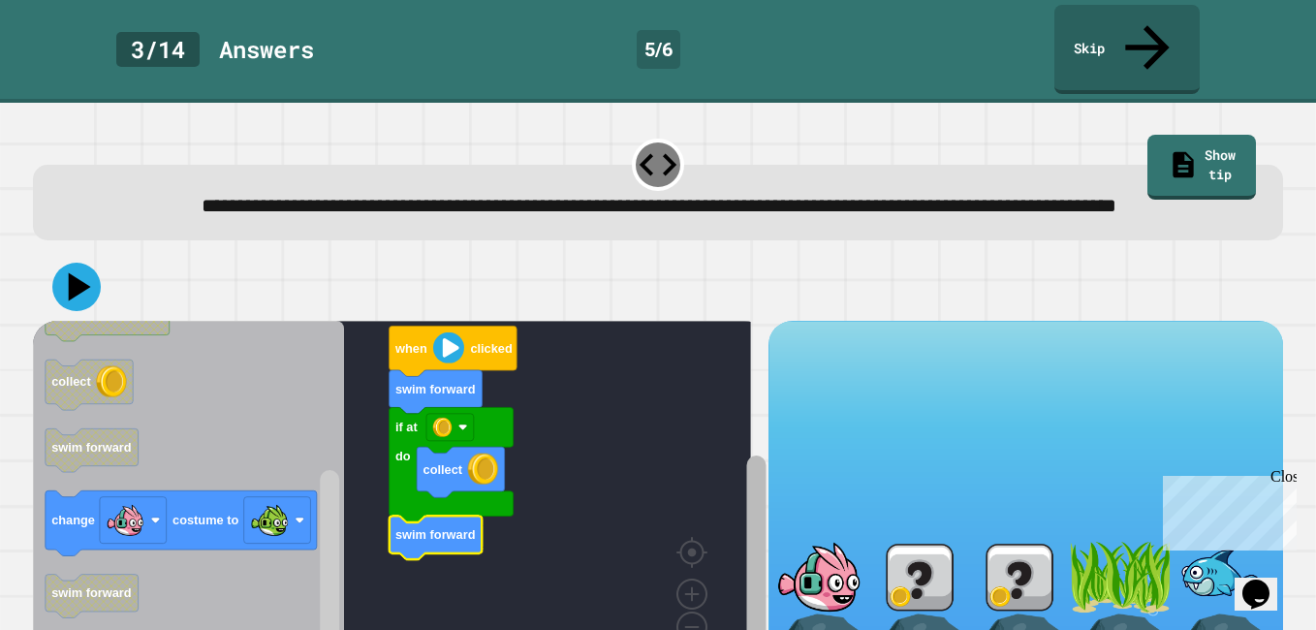
click at [746, 514] on rect "Blockly Workspace" at bounding box center [755, 558] width 19 height 207
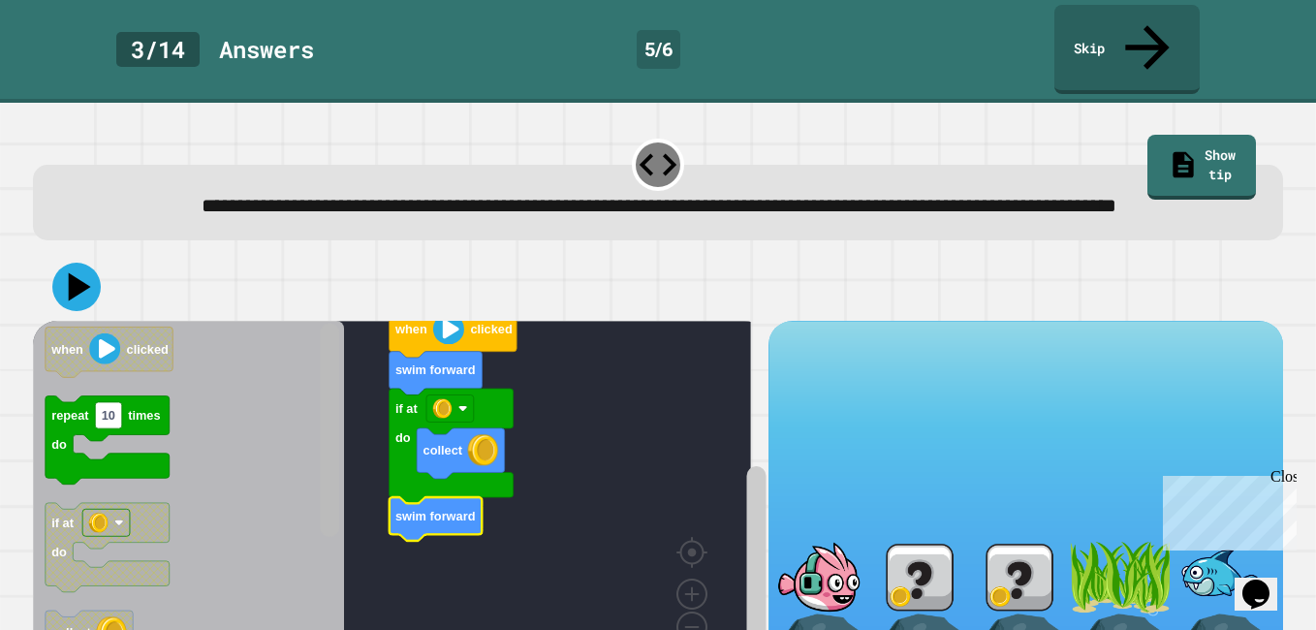
click at [348, 370] on div "when clicked if at do collect swim forward swim forward when clicked repeat 10 …" at bounding box center [400, 508] width 735 height 374
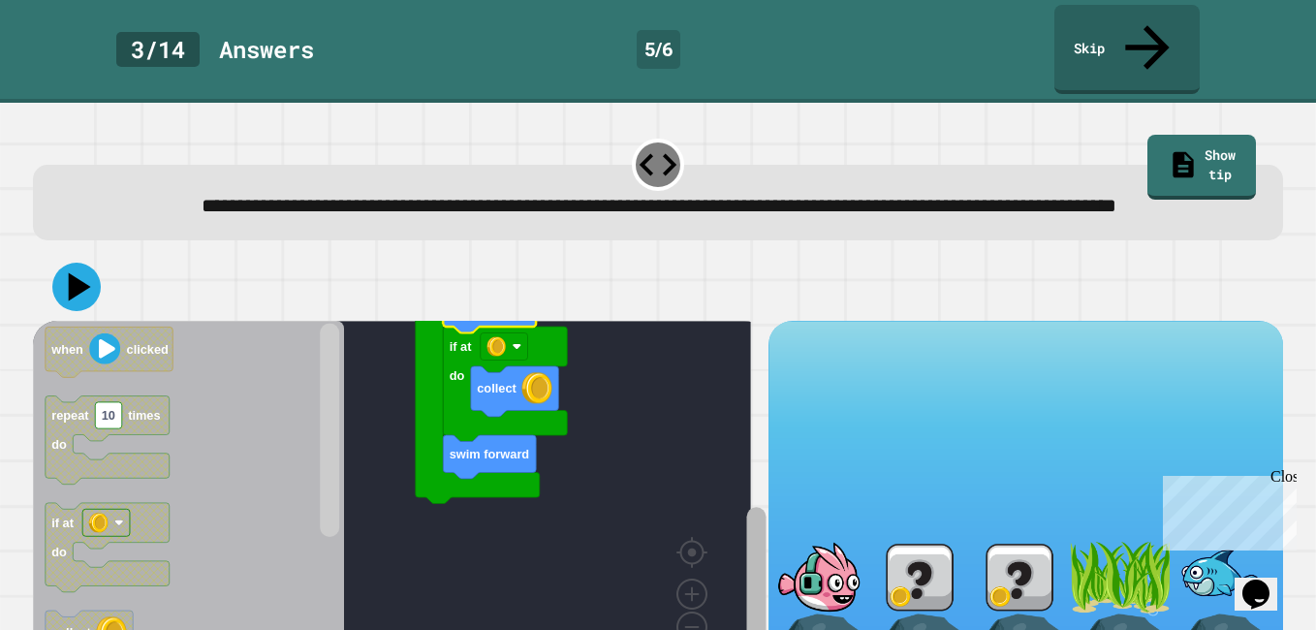
click at [727, 629] on html "**********" at bounding box center [658, 315] width 1316 height 630
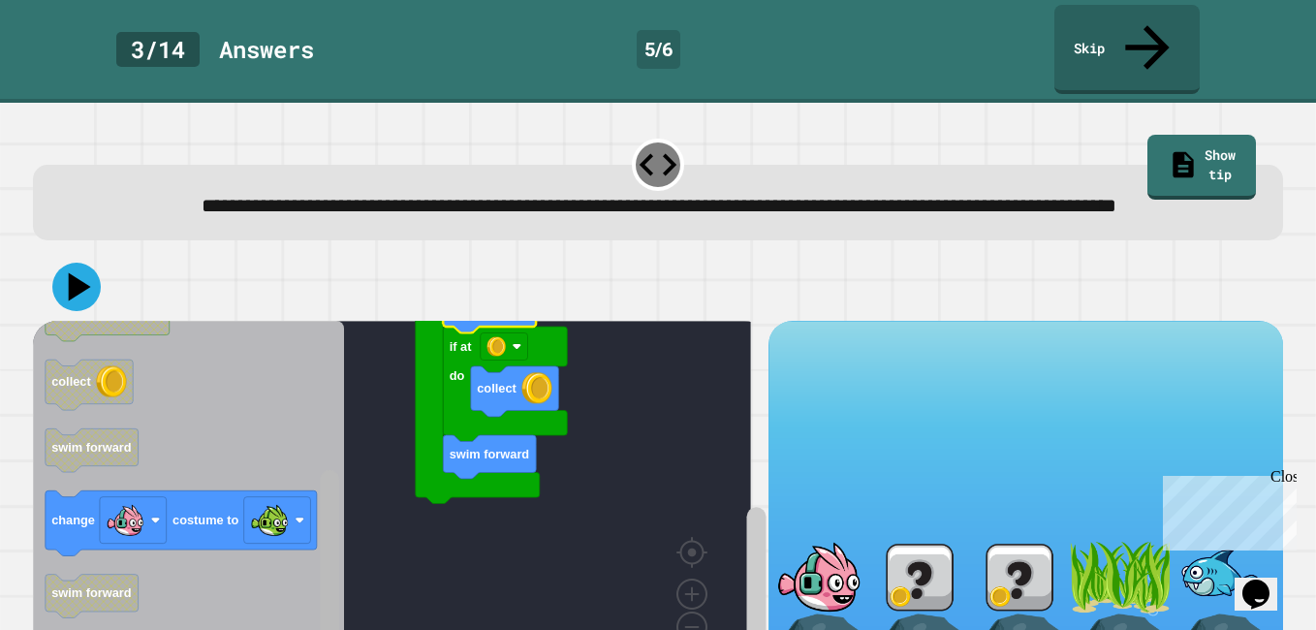
click at [295, 629] on html "**********" at bounding box center [658, 315] width 1316 height 630
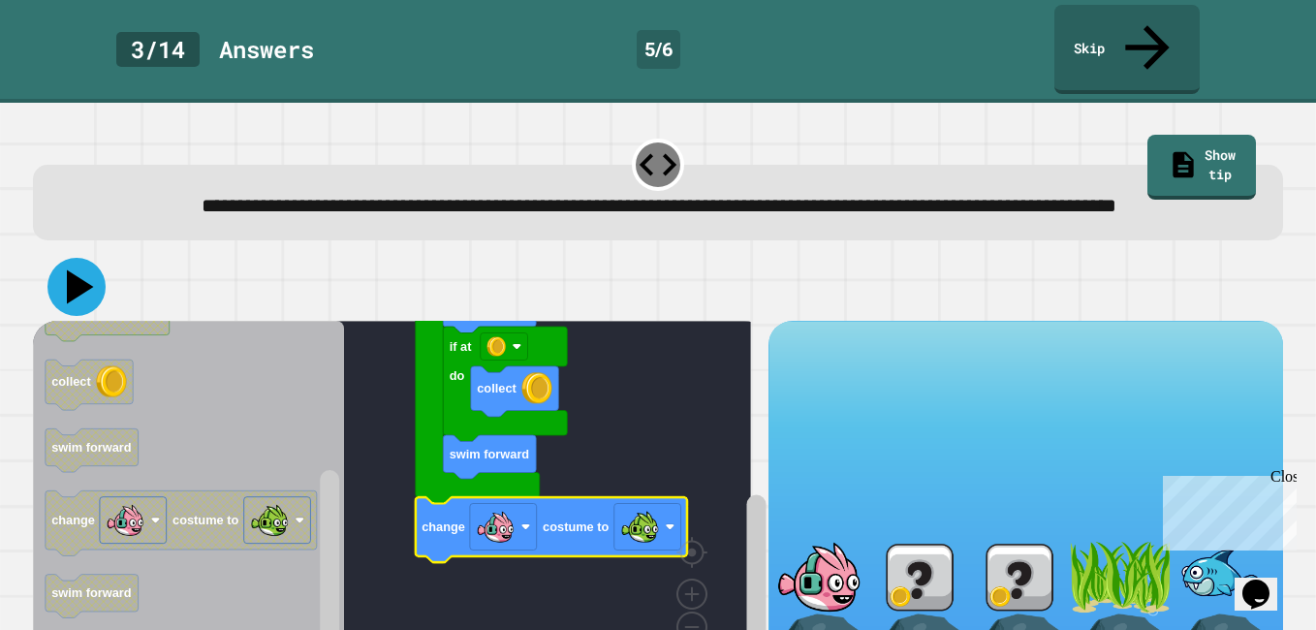
click at [80, 267] on icon at bounding box center [76, 287] width 58 height 58
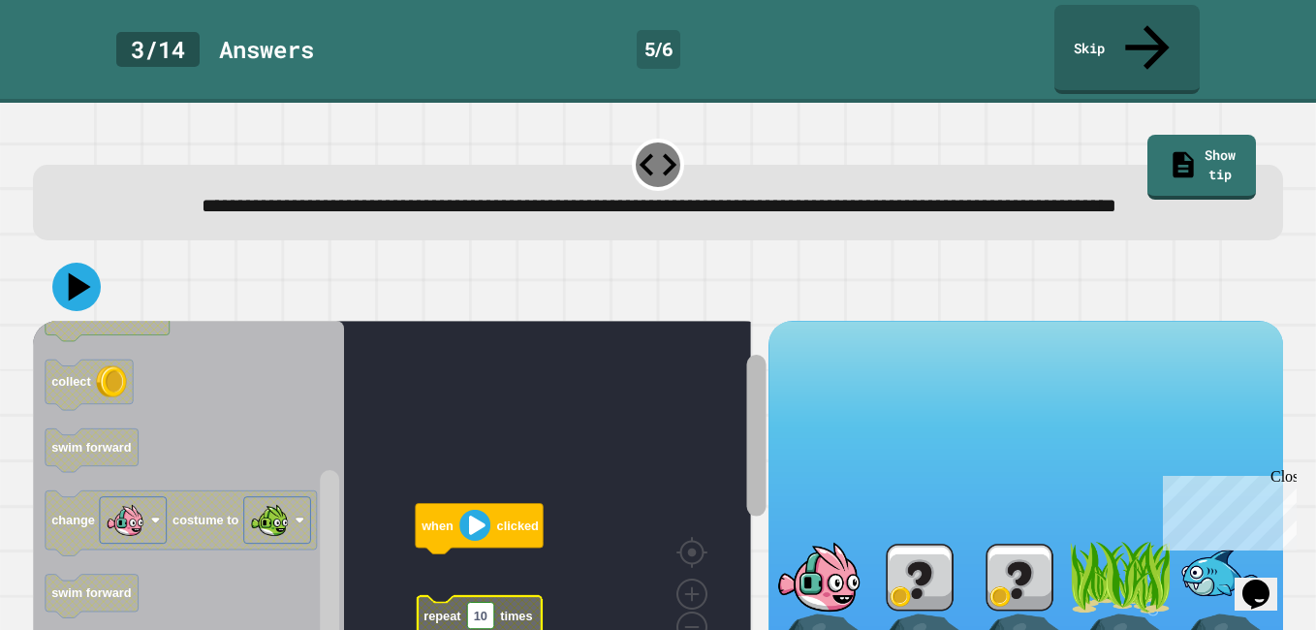
click at [746, 384] on rect "Blockly Workspace" at bounding box center [755, 436] width 19 height 162
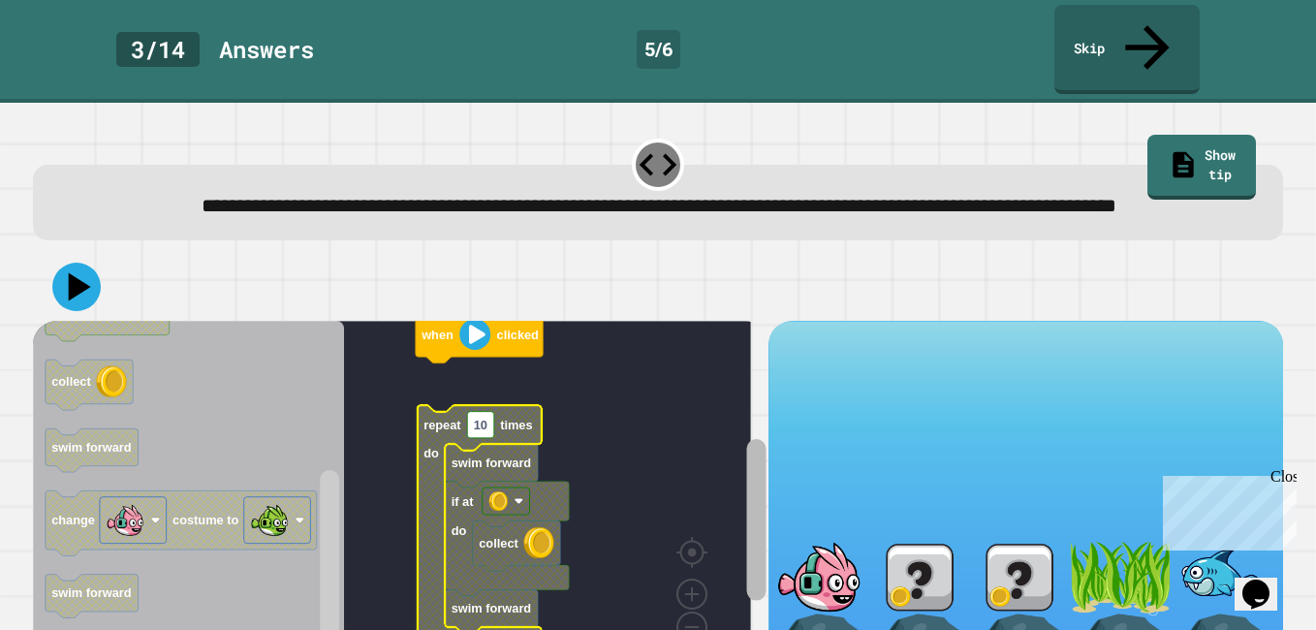
click at [746, 477] on rect "Blockly Workspace" at bounding box center [755, 520] width 19 height 162
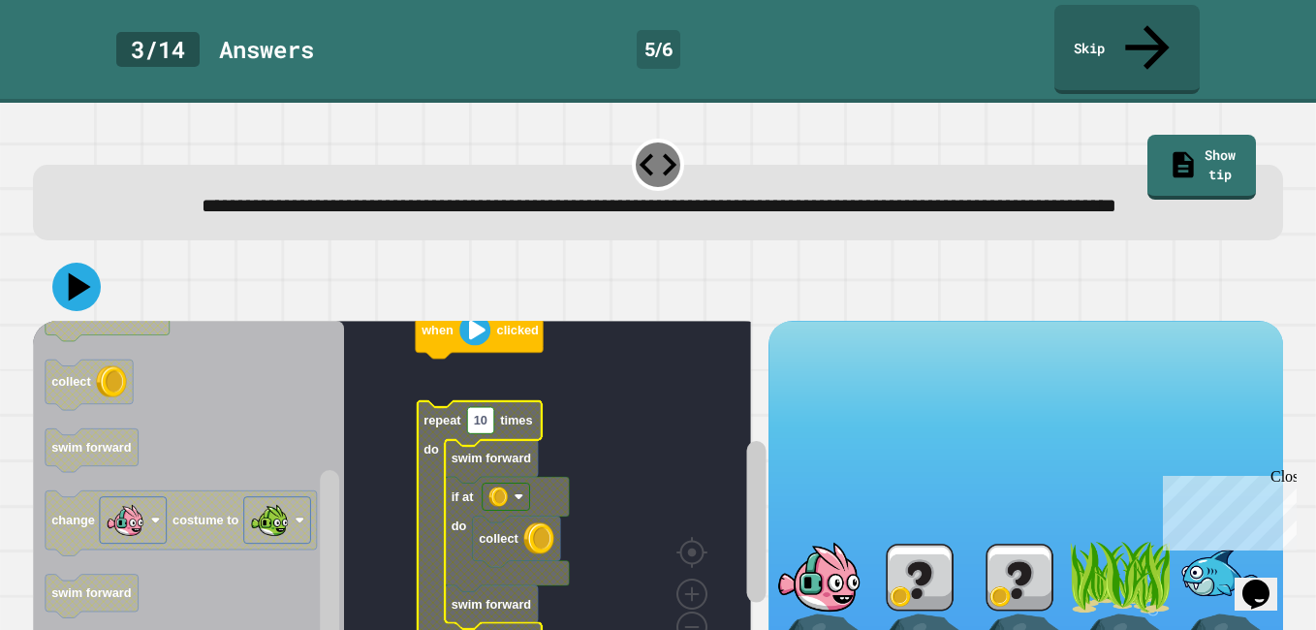
click at [457, 413] on text "repeat" at bounding box center [442, 420] width 38 height 15
click at [489, 415] on rect "Blockly Workspace" at bounding box center [480, 420] width 27 height 26
type input "*"
click at [79, 281] on icon at bounding box center [80, 287] width 27 height 34
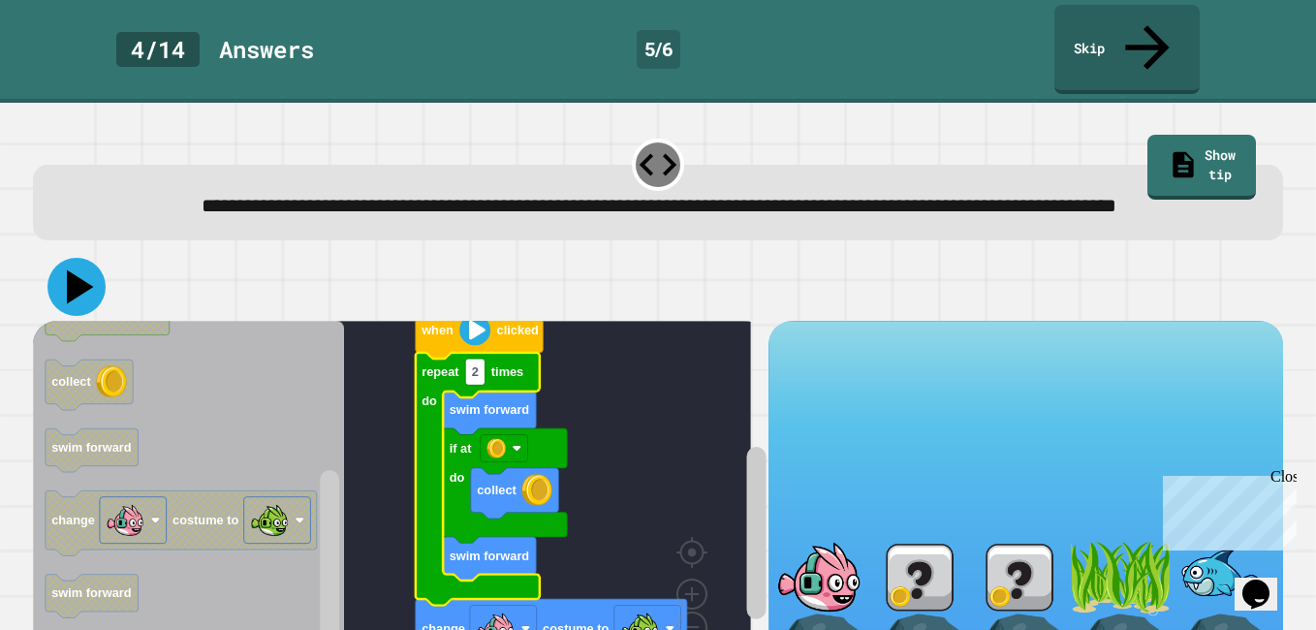
click at [88, 273] on icon at bounding box center [76, 287] width 58 height 58
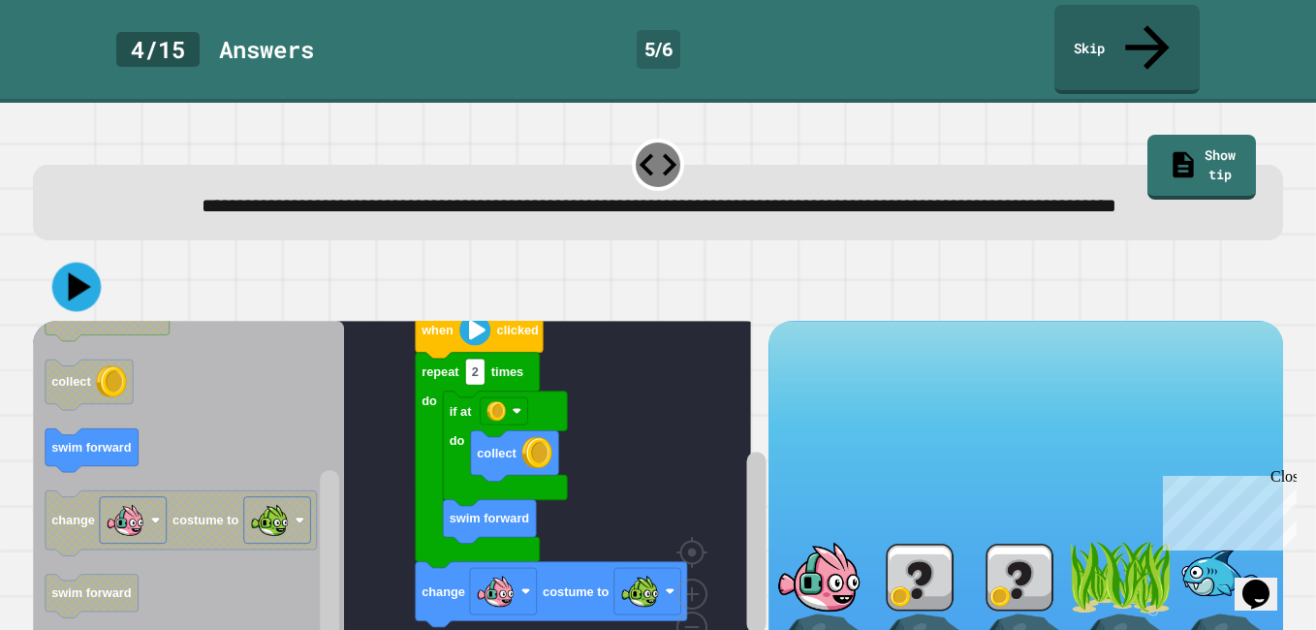
click at [86, 263] on icon at bounding box center [76, 287] width 49 height 49
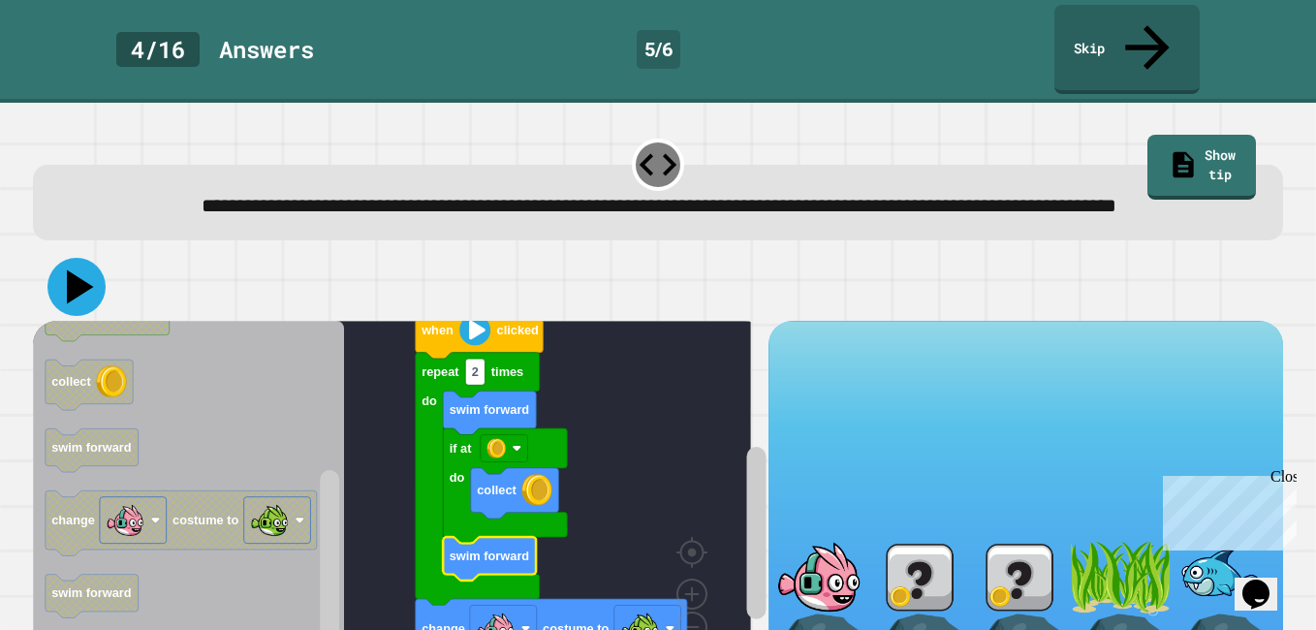
click at [82, 292] on icon at bounding box center [76, 287] width 58 height 58
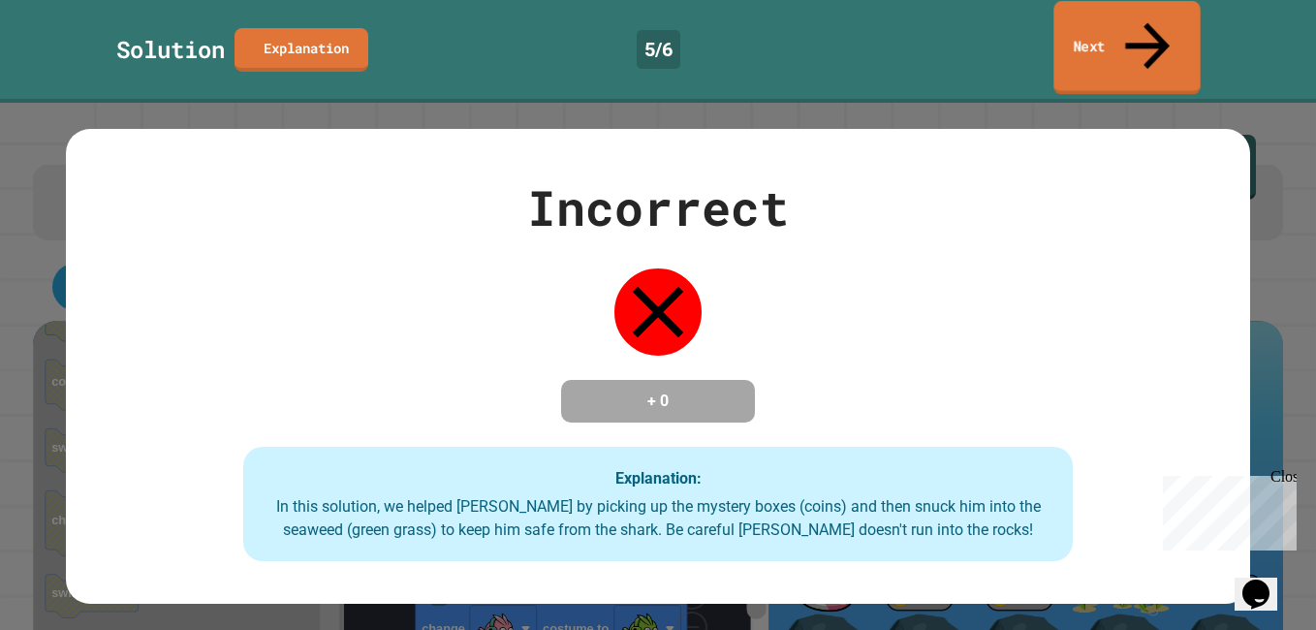
click at [1082, 37] on link "Next" at bounding box center [1126, 48] width 146 height 94
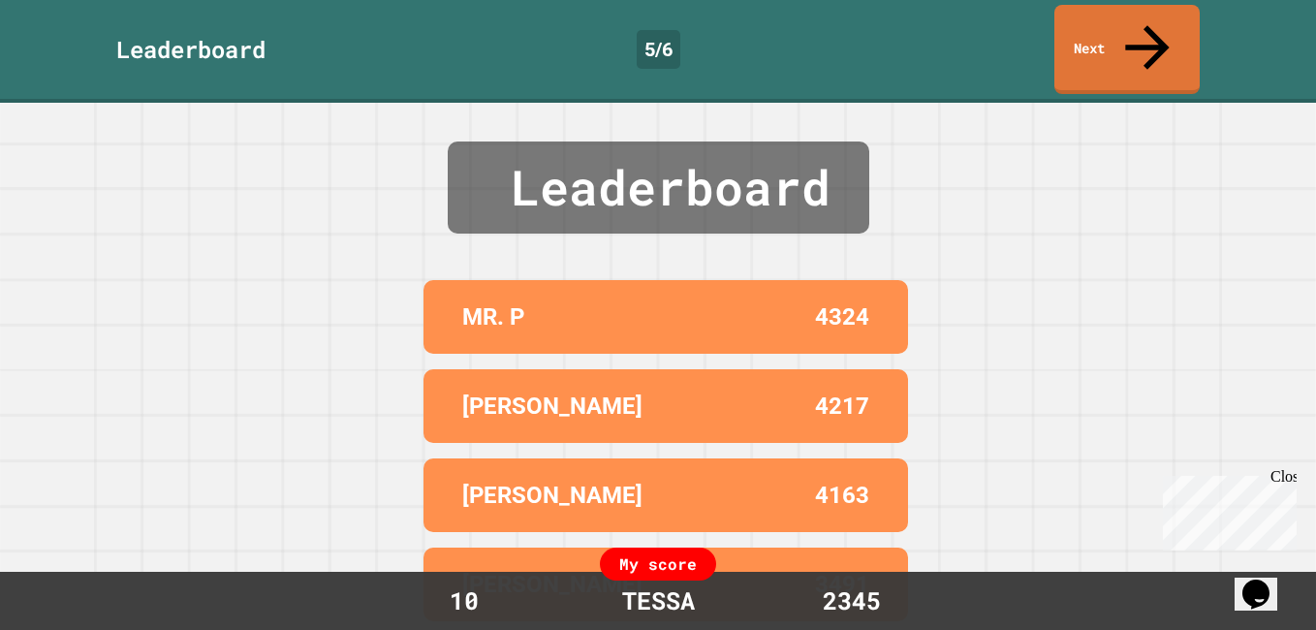
scroll to position [57, 0]
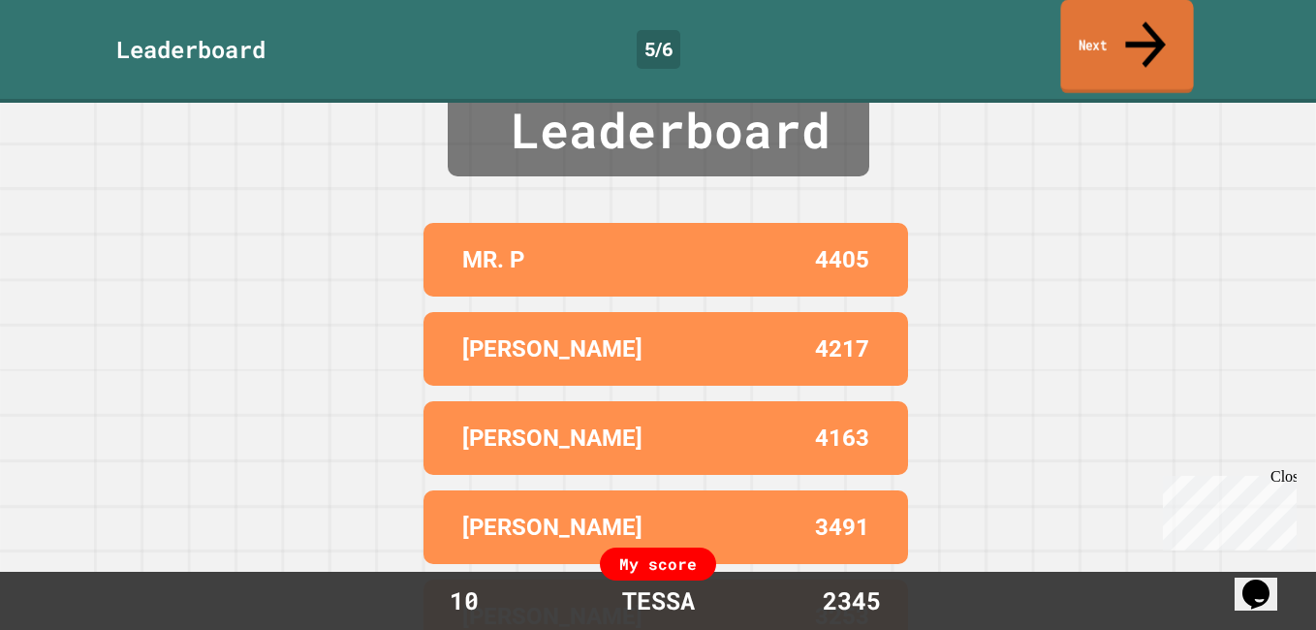
click at [1118, 10] on link "Next" at bounding box center [1126, 47] width 133 height 94
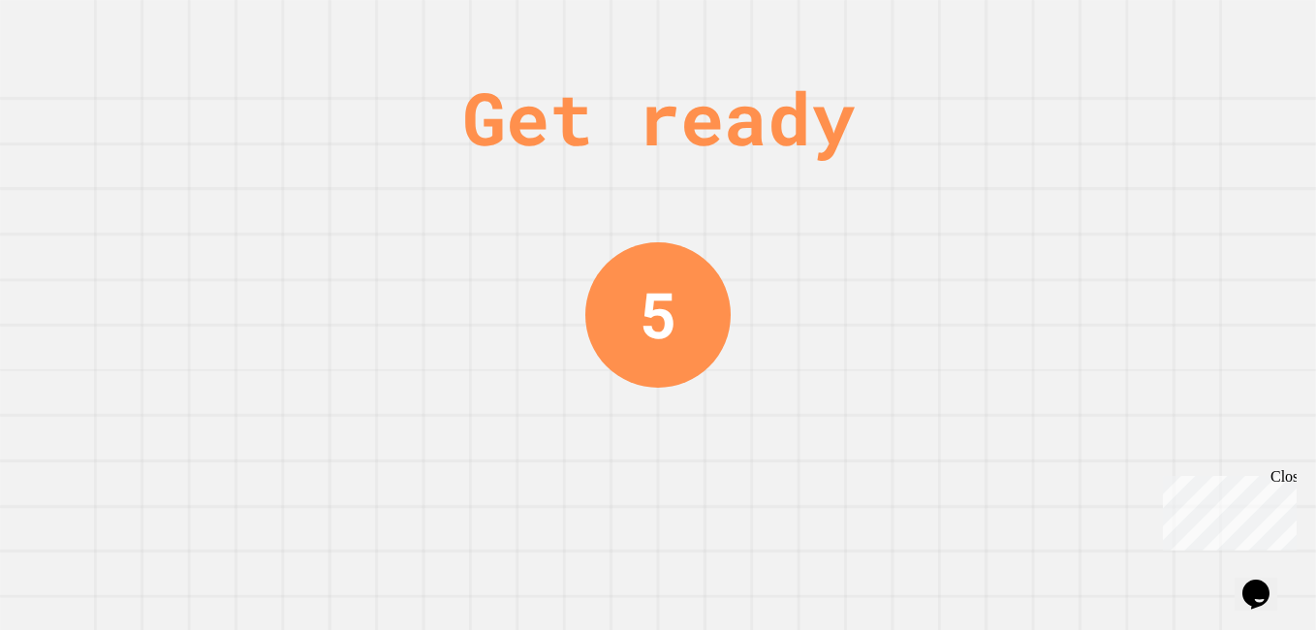
scroll to position [0, 0]
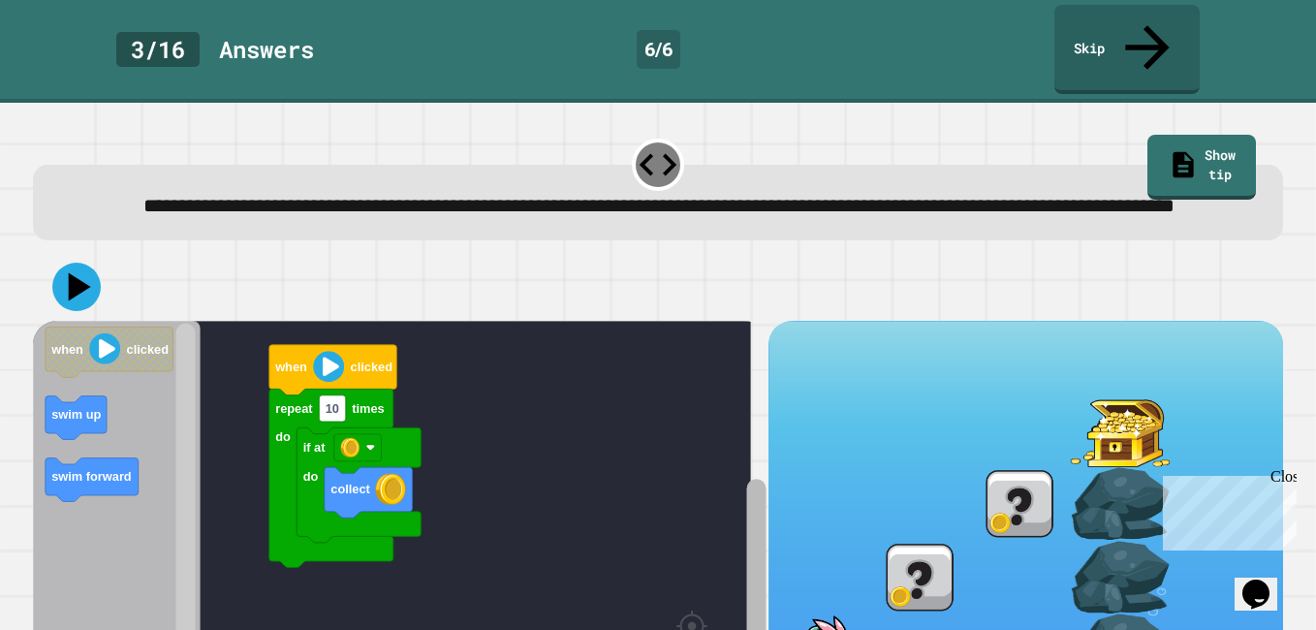
click at [746, 568] on rect "Blockly Workspace" at bounding box center [755, 616] width 19 height 274
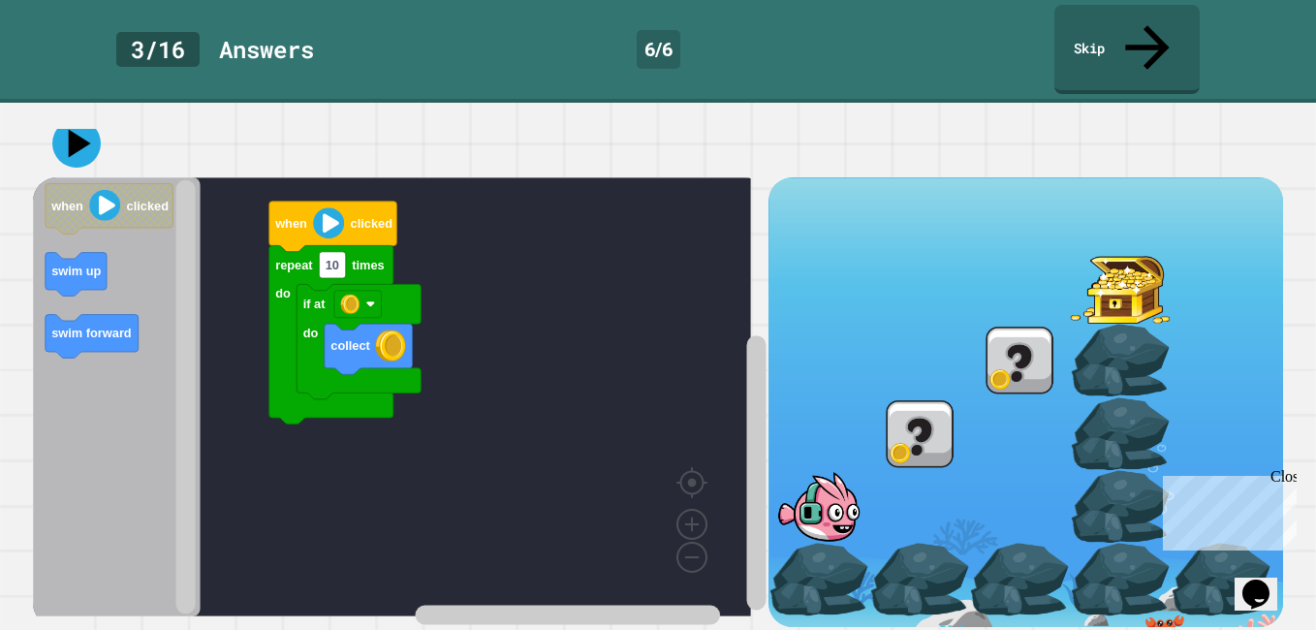
scroll to position [142, 0]
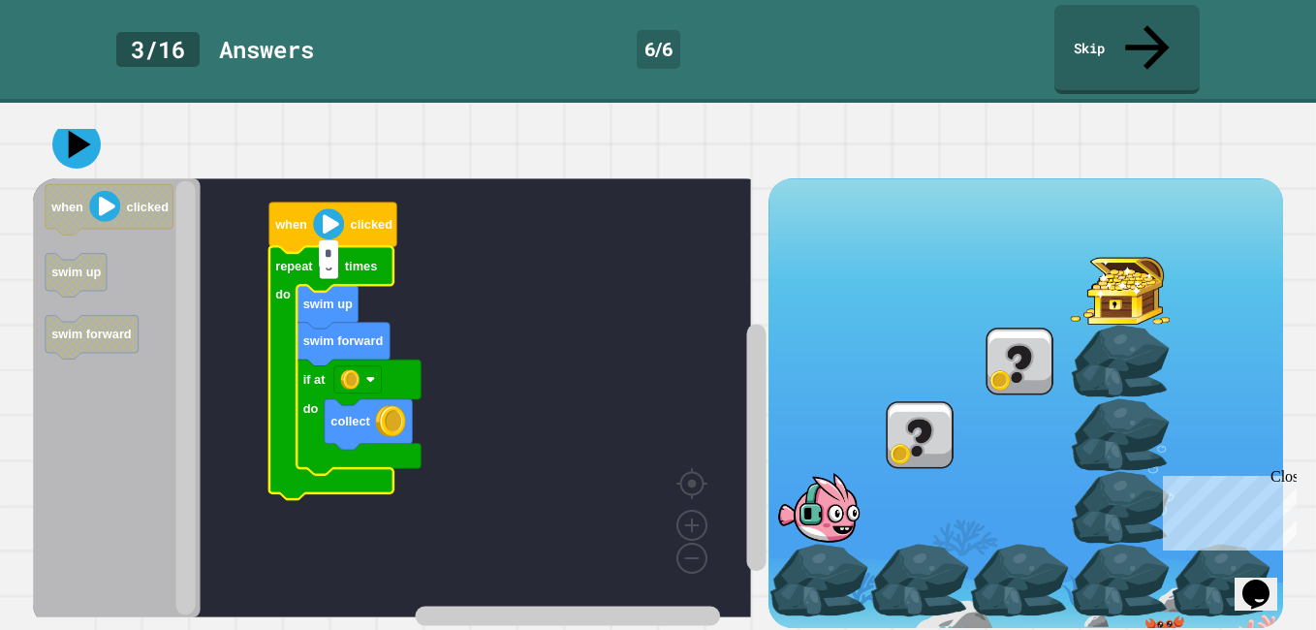
type input "*"
click at [63, 138] on icon at bounding box center [76, 144] width 48 height 48
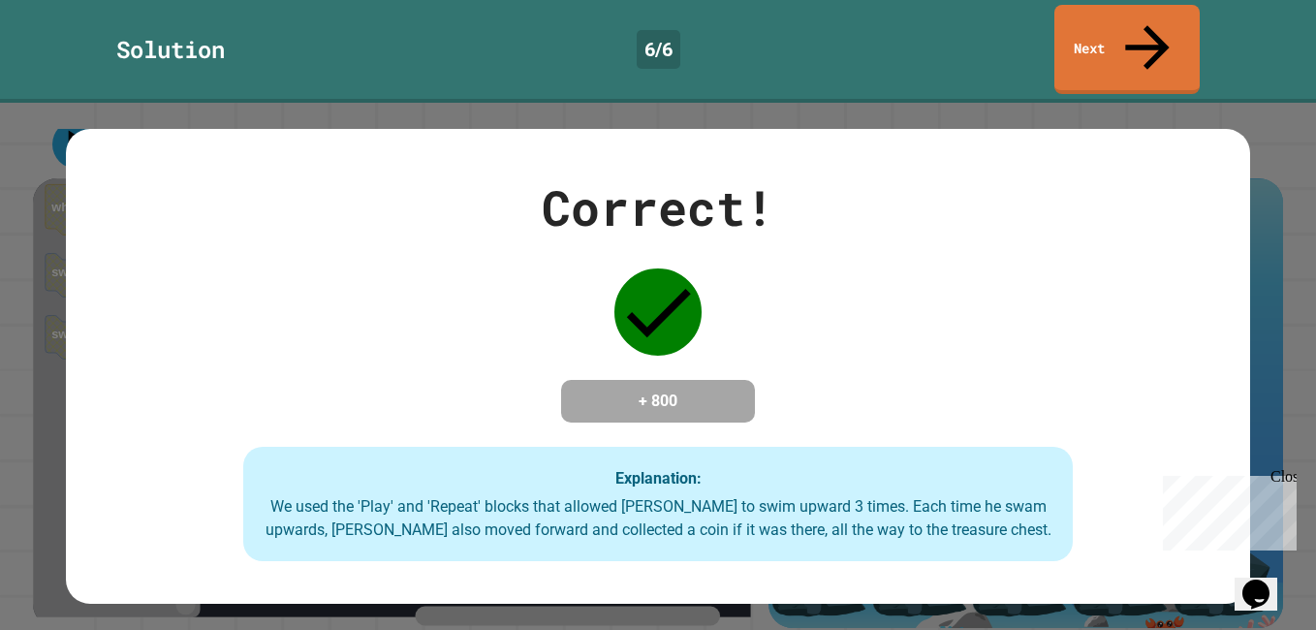
click at [1152, 12] on link "Next" at bounding box center [1126, 49] width 145 height 89
